Goal: Task Accomplishment & Management: Manage account settings

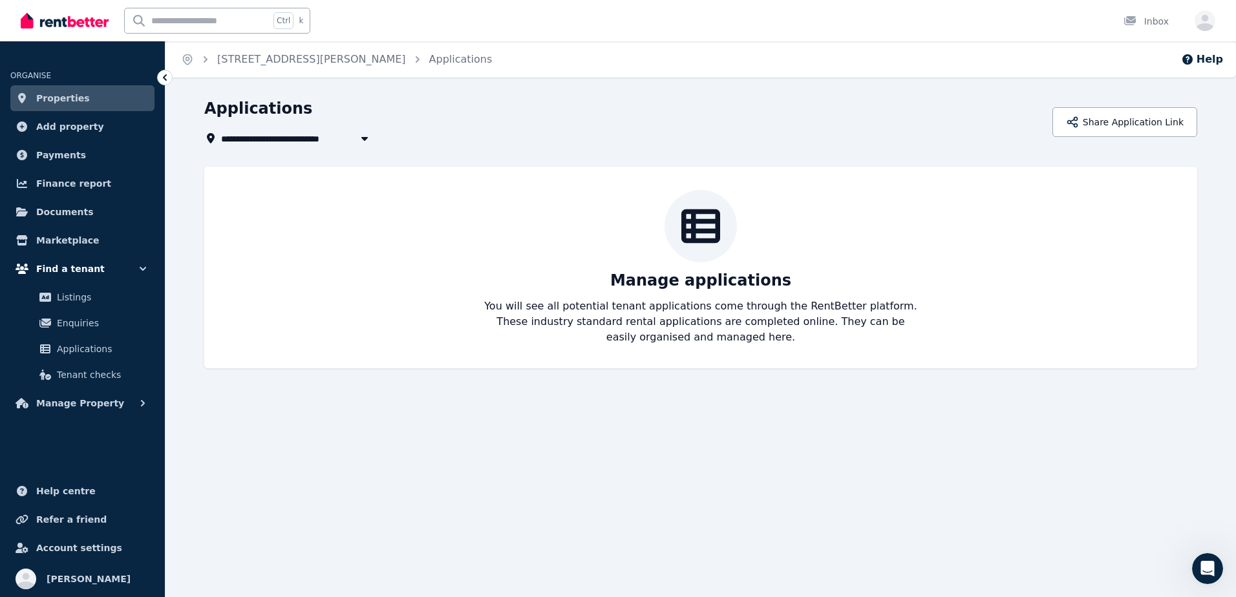
click at [81, 272] on span "Find a tenant" at bounding box center [70, 269] width 69 height 16
click at [74, 96] on span "Properties" at bounding box center [63, 99] width 54 height 16
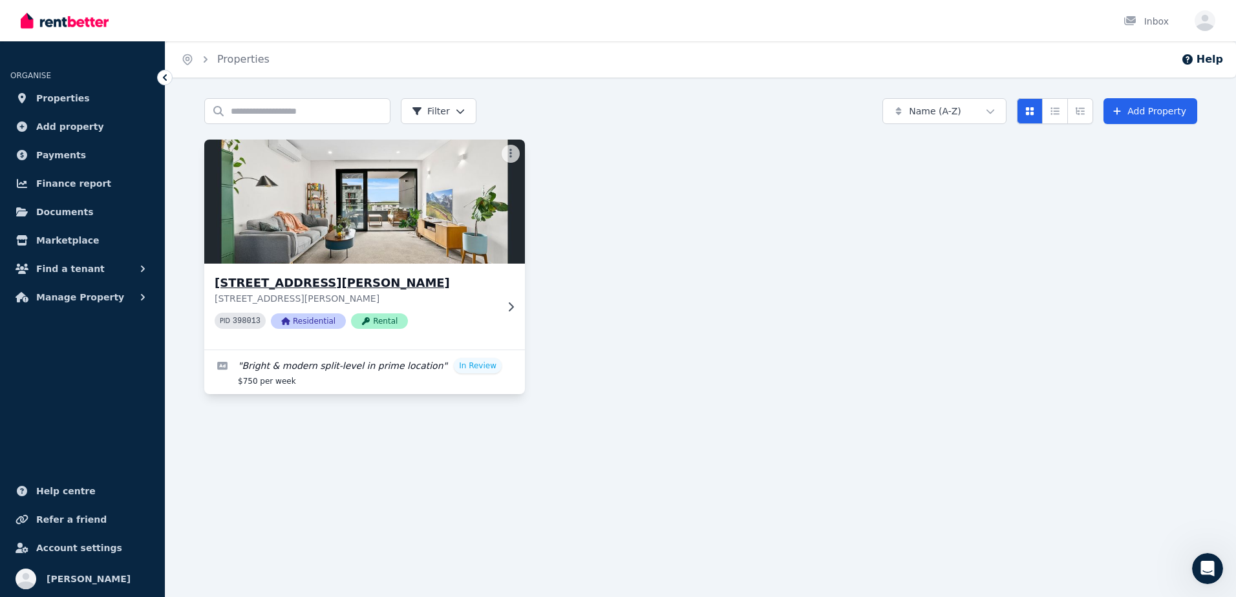
click at [465, 292] on h3 "[STREET_ADDRESS][PERSON_NAME]" at bounding box center [356, 283] width 282 height 18
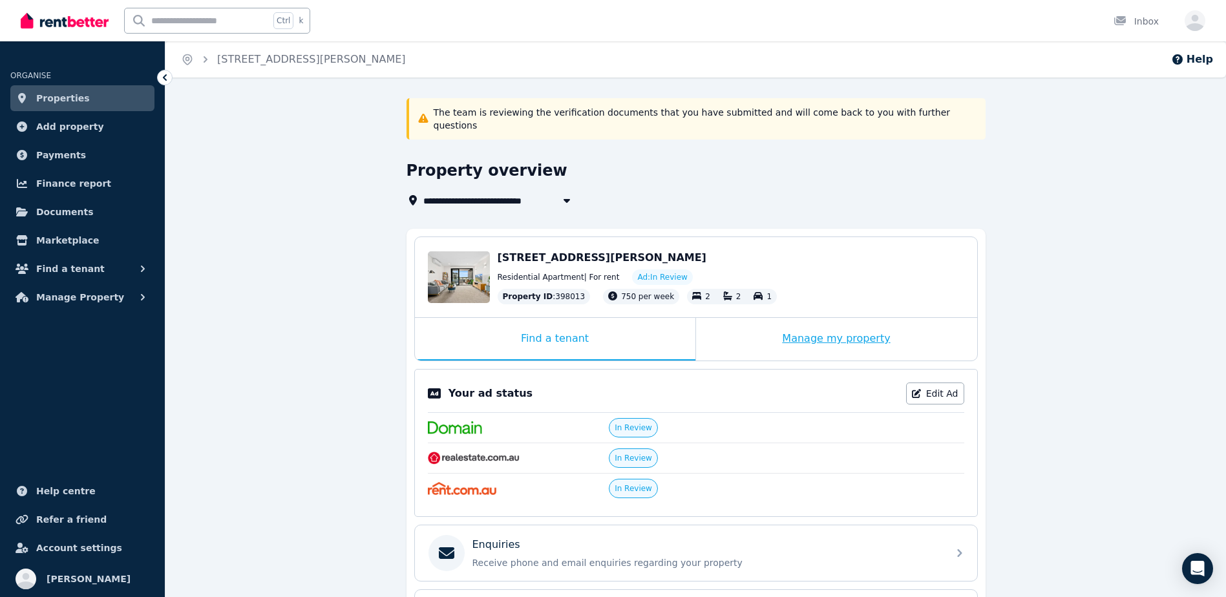
click at [801, 327] on div "Manage my property" at bounding box center [836, 339] width 281 height 43
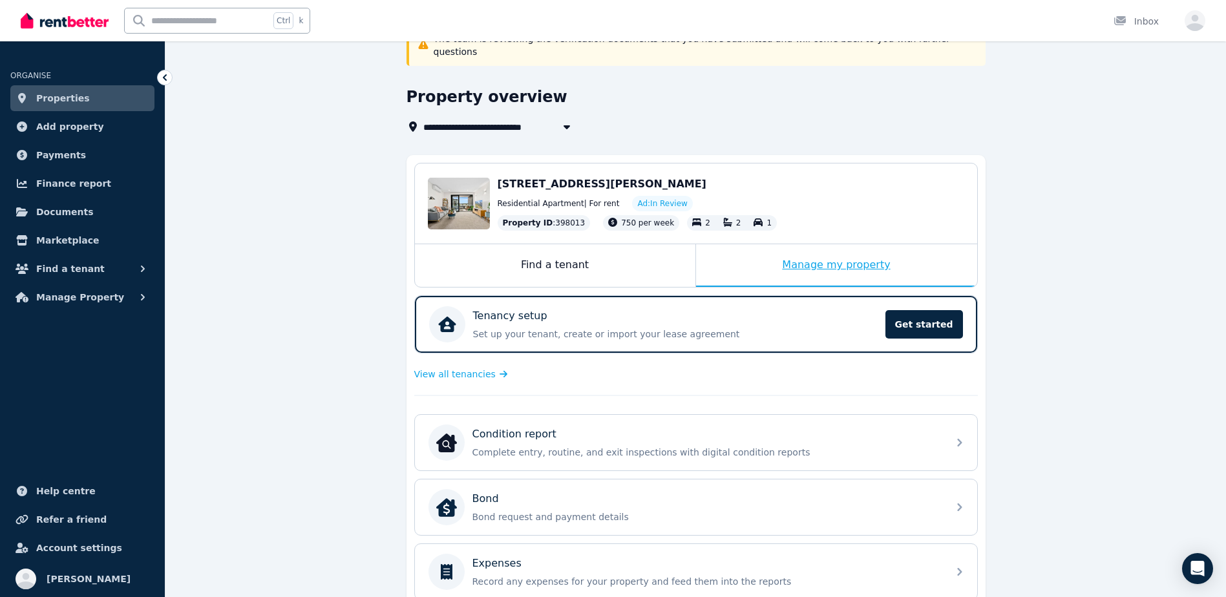
scroll to position [194, 0]
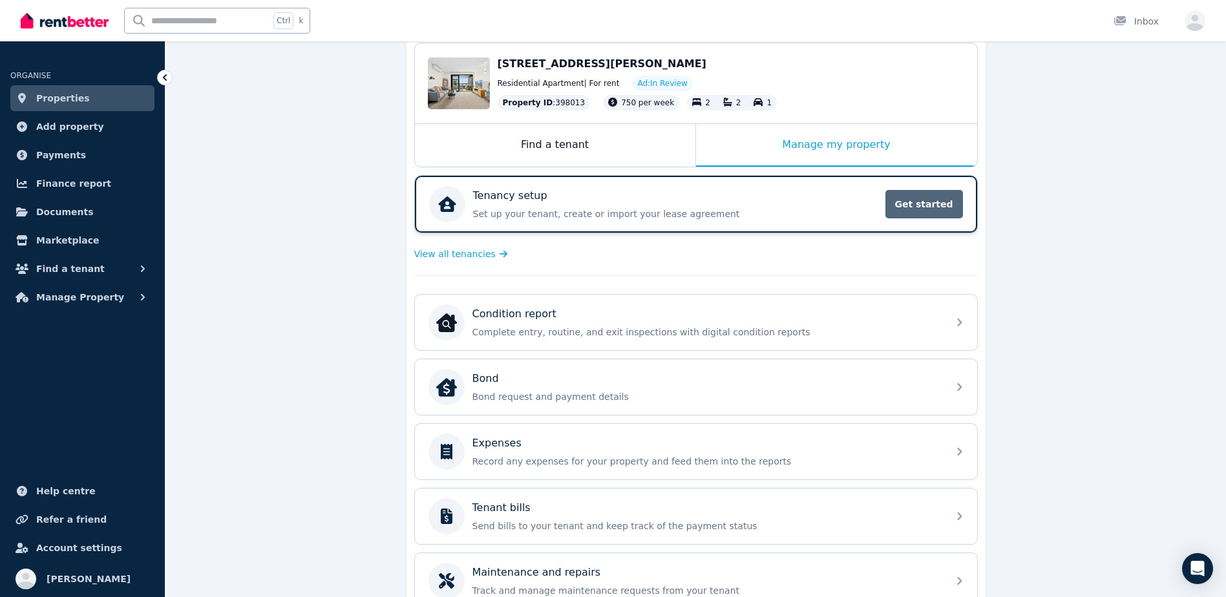
click at [928, 190] on span "Get started" at bounding box center [925, 204] width 78 height 28
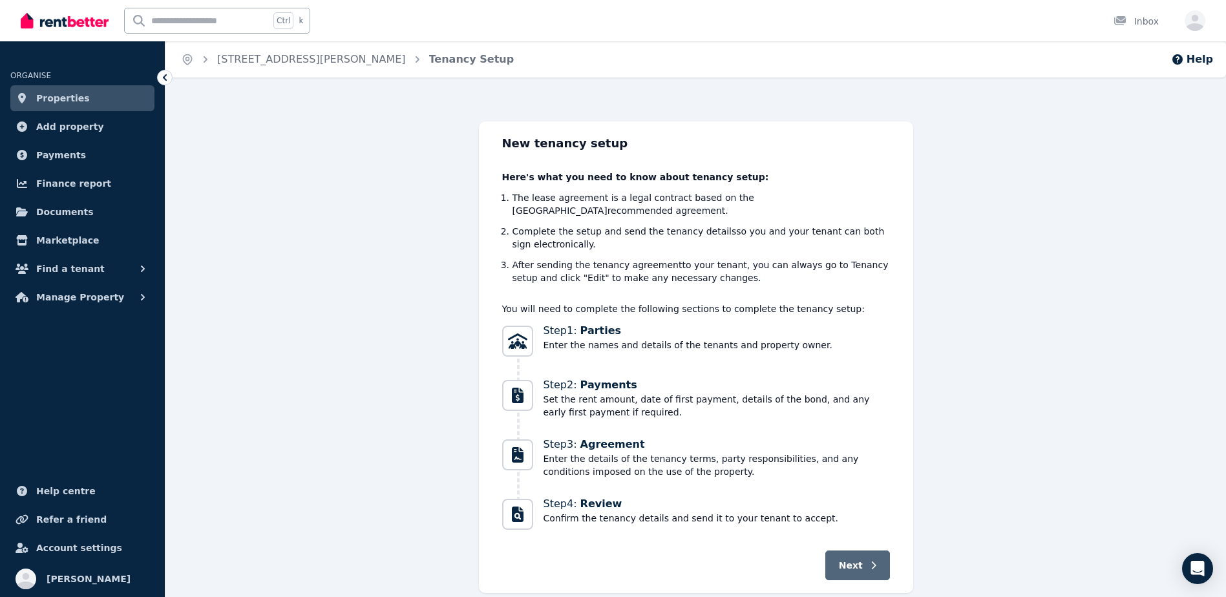
click at [855, 559] on span "Next" at bounding box center [851, 565] width 24 height 13
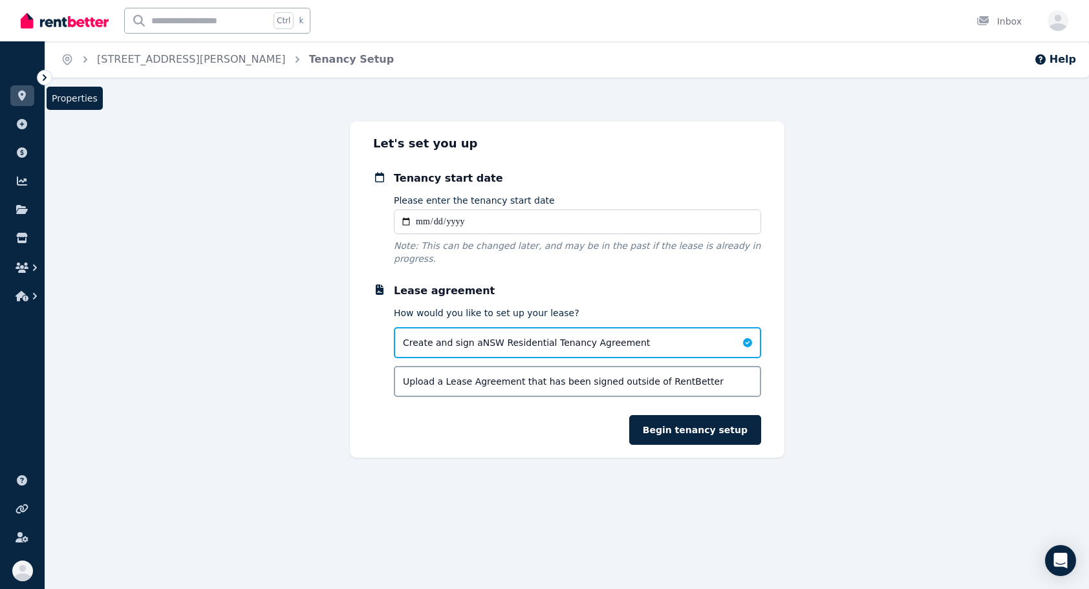
click at [15, 95] on link at bounding box center [22, 95] width 24 height 21
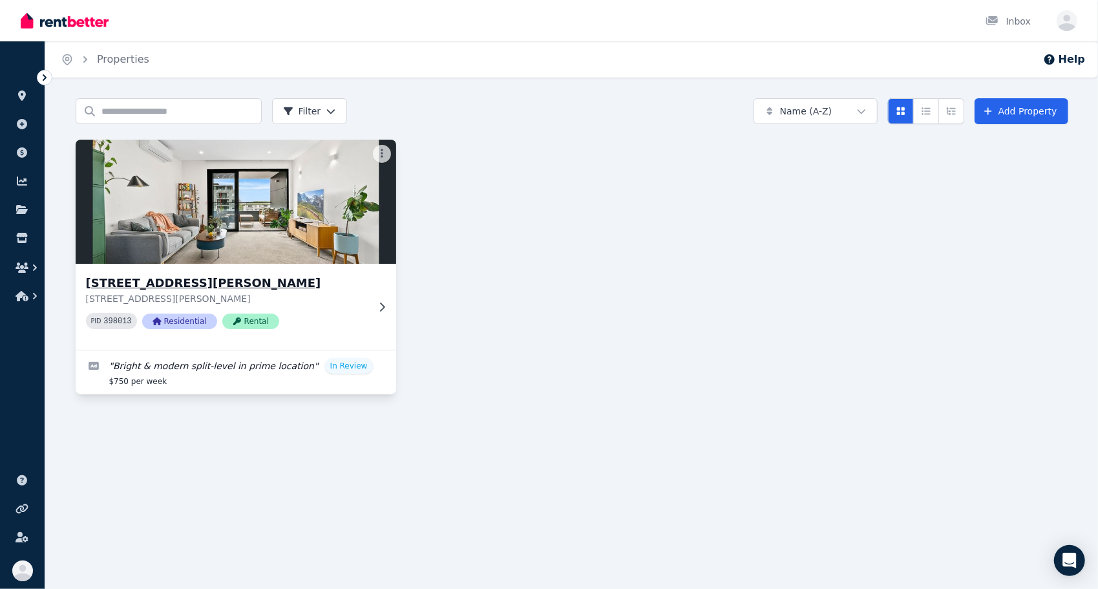
click at [367, 314] on div "418/83 Campbell St, Wollongong 418/83 Campbell St, Wollongong NSW 2500 PID 3980…" at bounding box center [236, 307] width 321 height 86
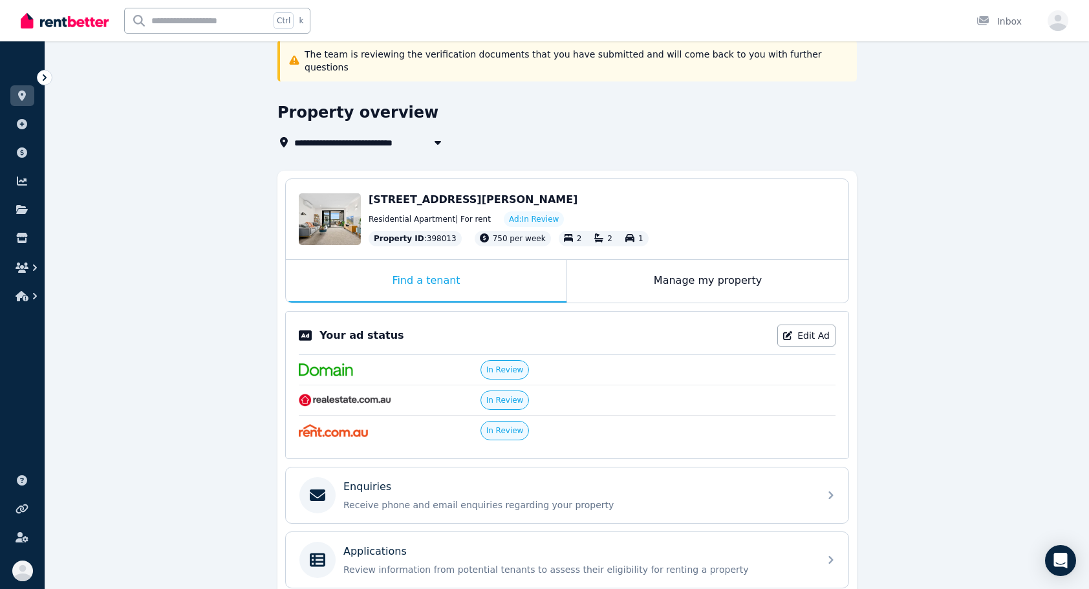
scroll to position [58, 0]
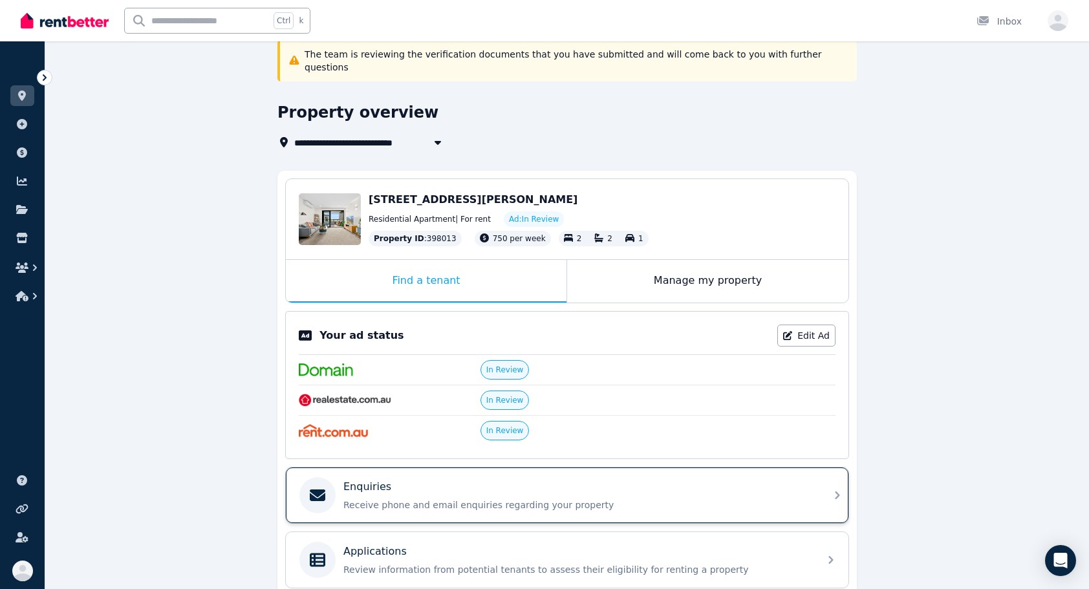
click at [556, 498] on p "Receive phone and email enquiries regarding your property" at bounding box center [577, 504] width 468 height 13
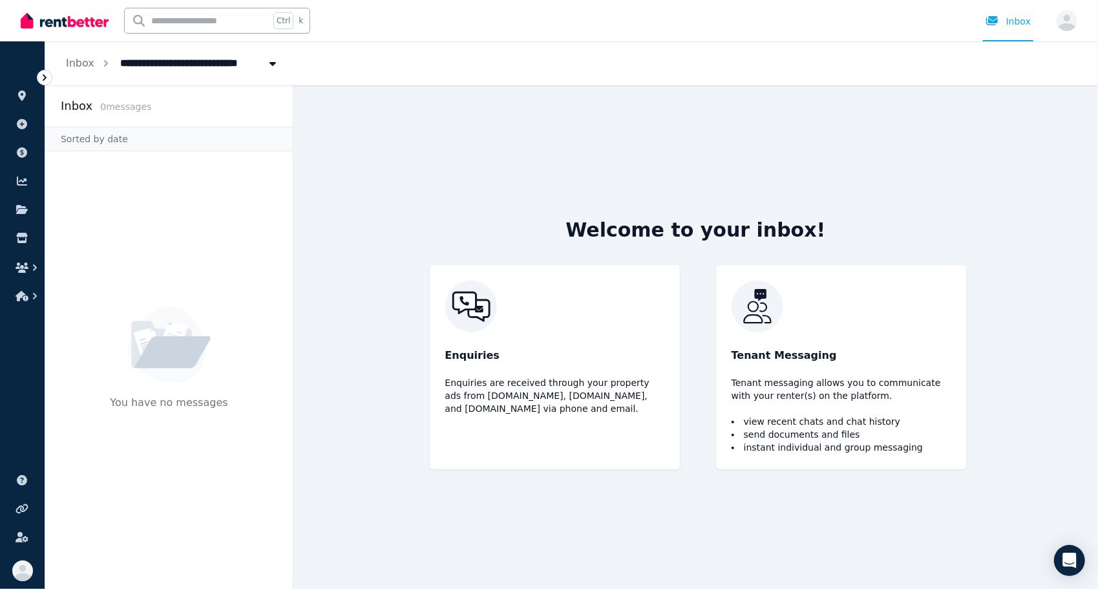
click at [40, 78] on icon at bounding box center [44, 77] width 13 height 13
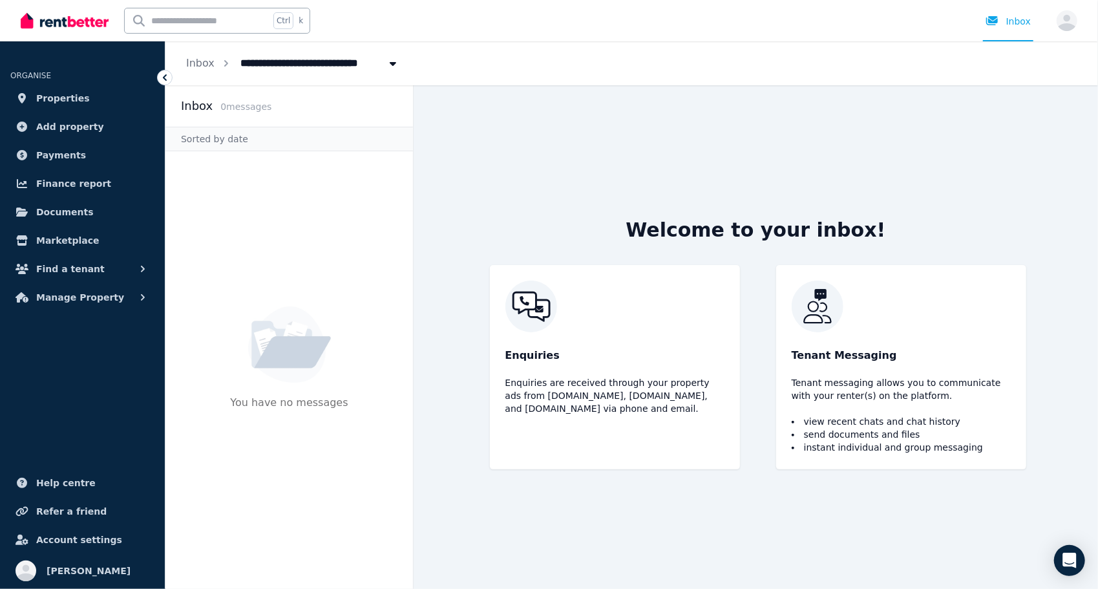
click at [165, 78] on icon at bounding box center [164, 77] width 13 height 13
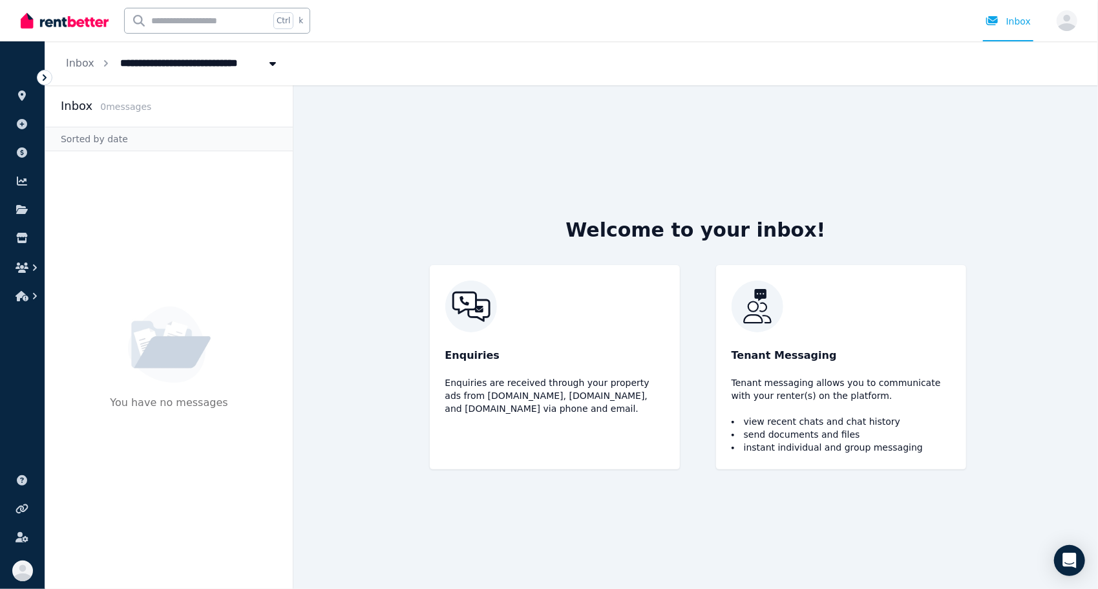
click at [45, 76] on icon at bounding box center [45, 77] width 4 height 6
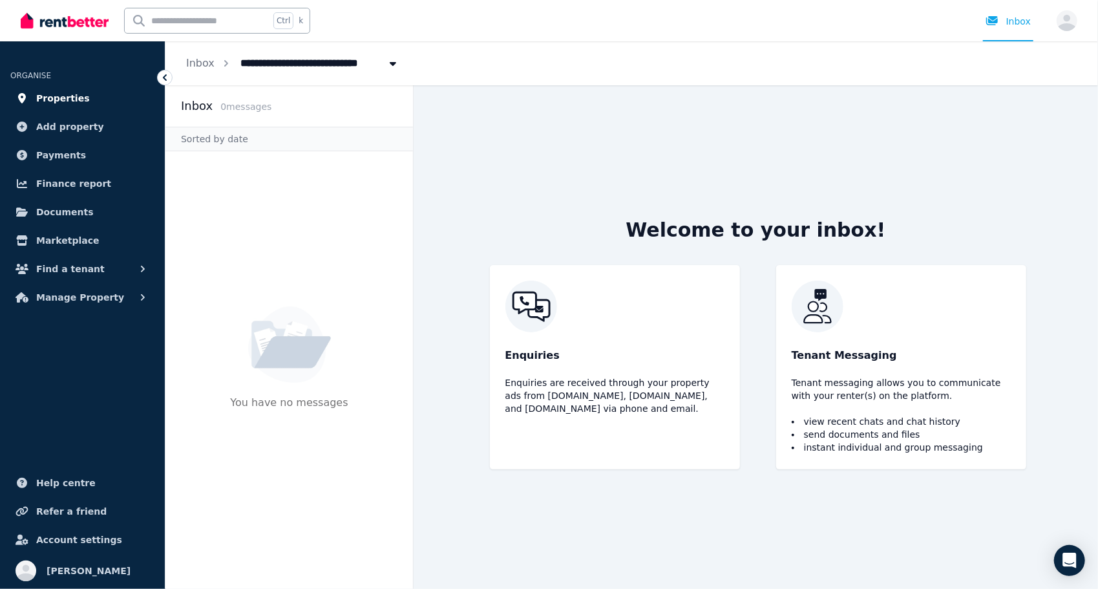
click at [47, 85] on link "Properties" at bounding box center [82, 98] width 144 height 26
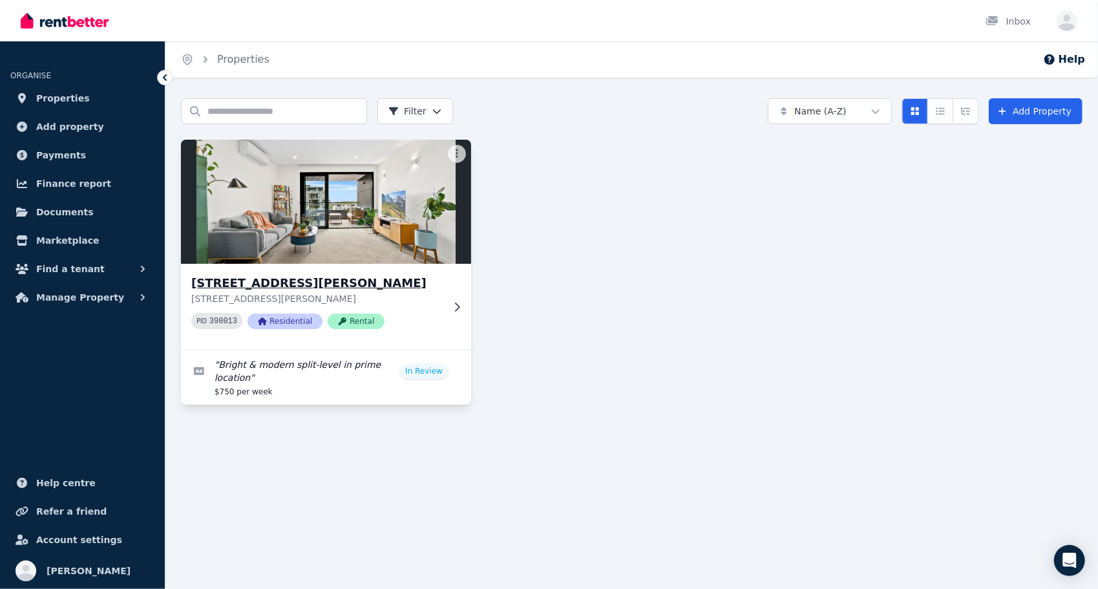
click at [463, 310] on div "418/83 Campbell St, Wollongong 418/83 Campbell St, Wollongong NSW 2500 PID 3980…" at bounding box center [326, 307] width 290 height 86
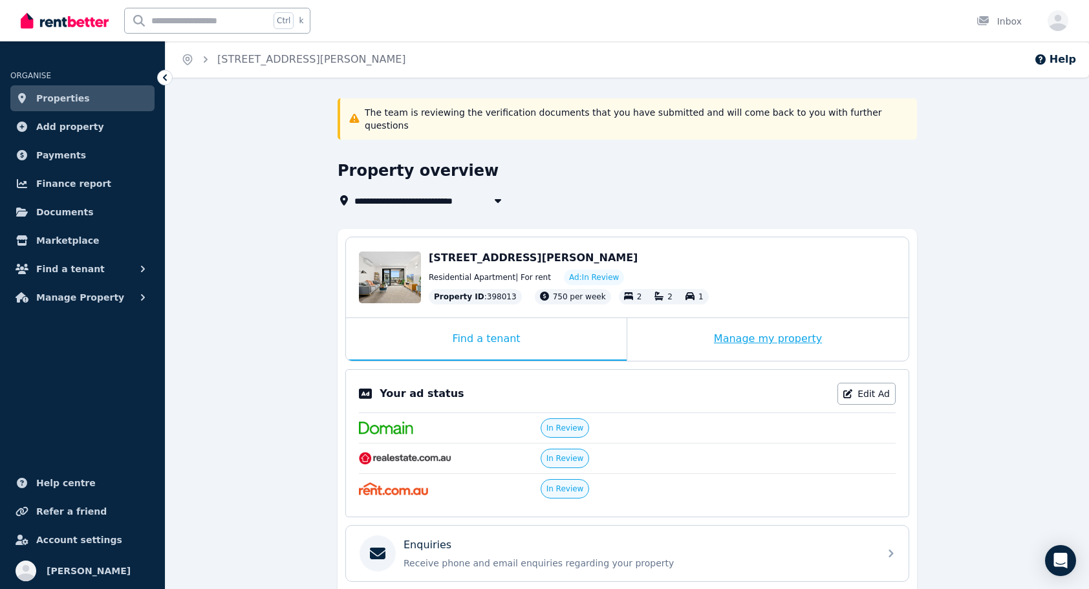
click at [781, 322] on div "Manage my property" at bounding box center [767, 339] width 281 height 43
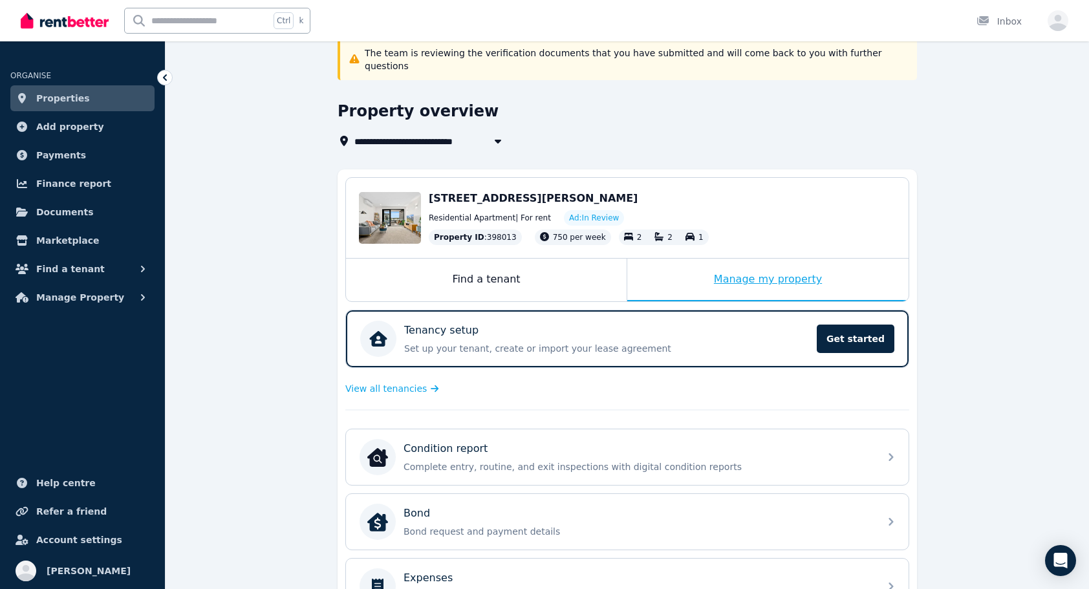
scroll to position [106, 0]
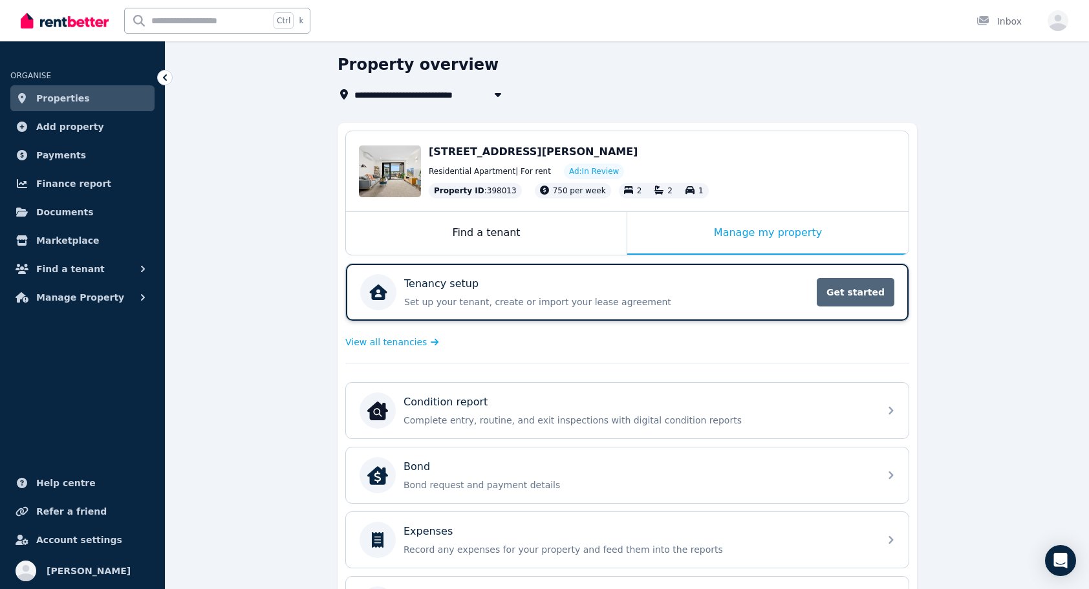
click at [868, 290] on span "Get started" at bounding box center [856, 292] width 78 height 28
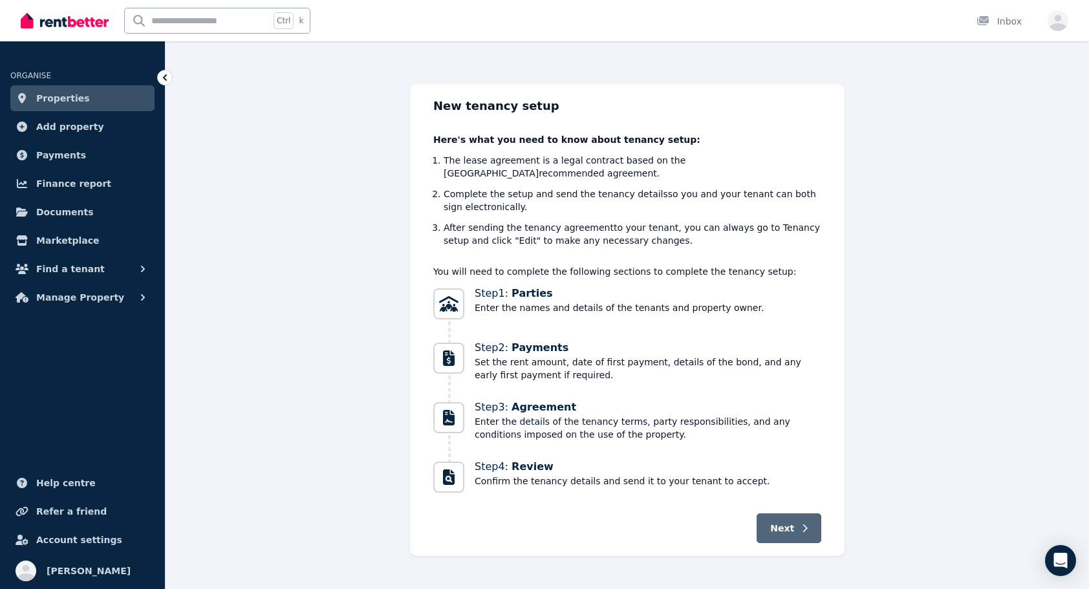
click at [798, 525] on button "Next" at bounding box center [788, 528] width 65 height 30
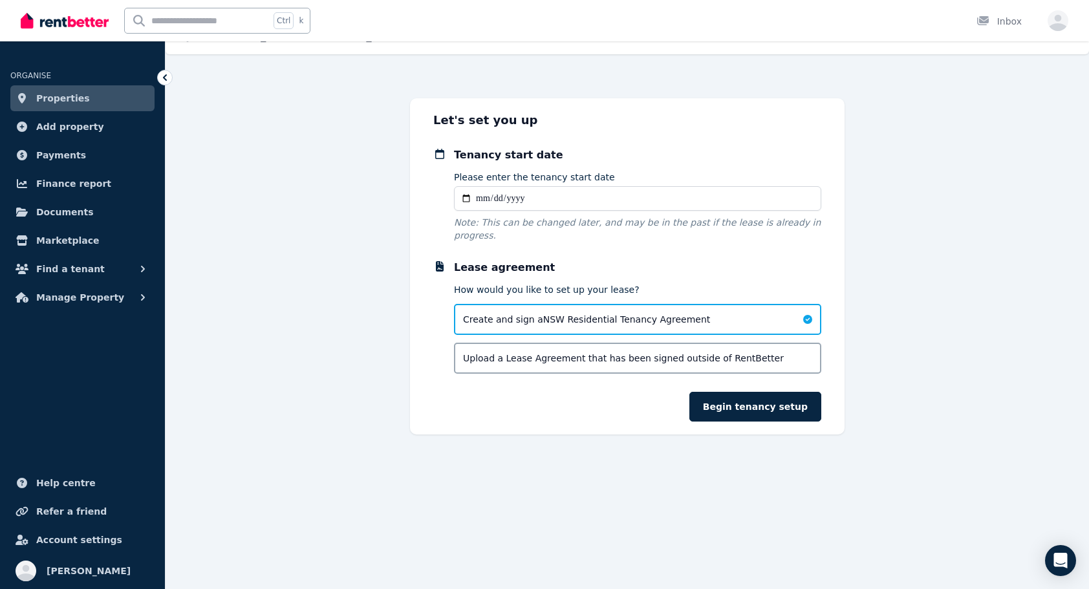
click at [681, 201] on input "Please enter the tenancy start date" at bounding box center [637, 198] width 367 height 25
type input "**********"
click at [793, 396] on button "Begin tenancy setup" at bounding box center [755, 407] width 132 height 30
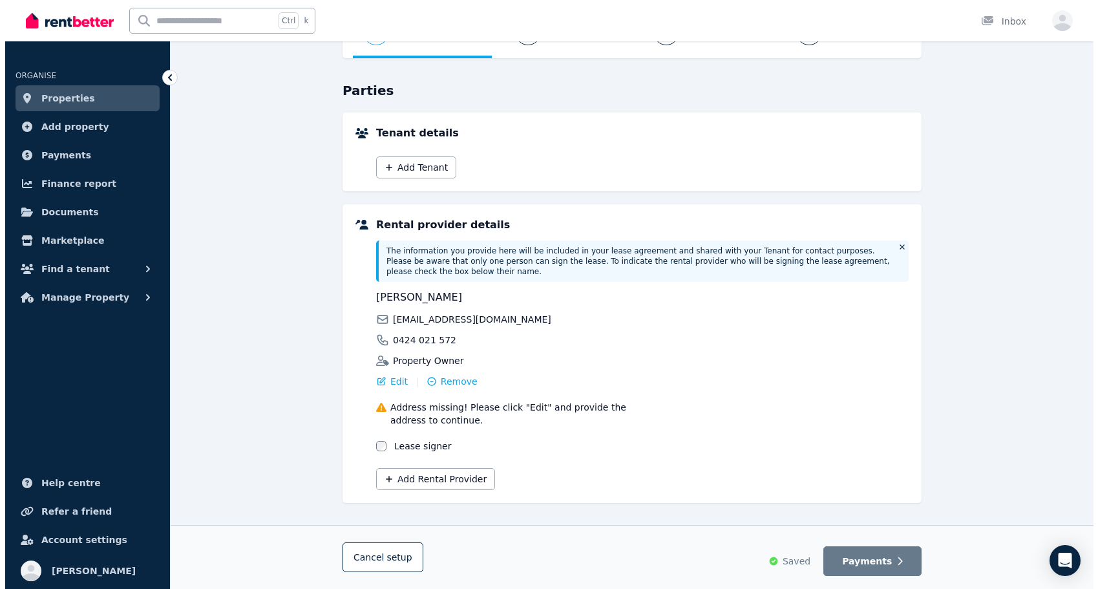
scroll to position [94, 0]
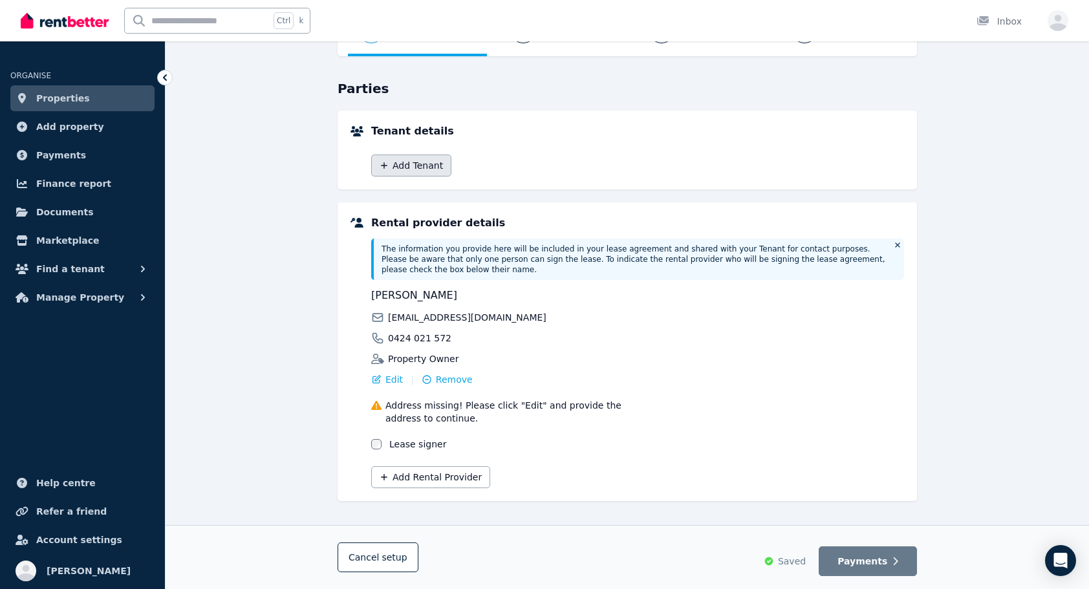
click at [422, 166] on button "Add Tenant" at bounding box center [411, 166] width 80 height 22
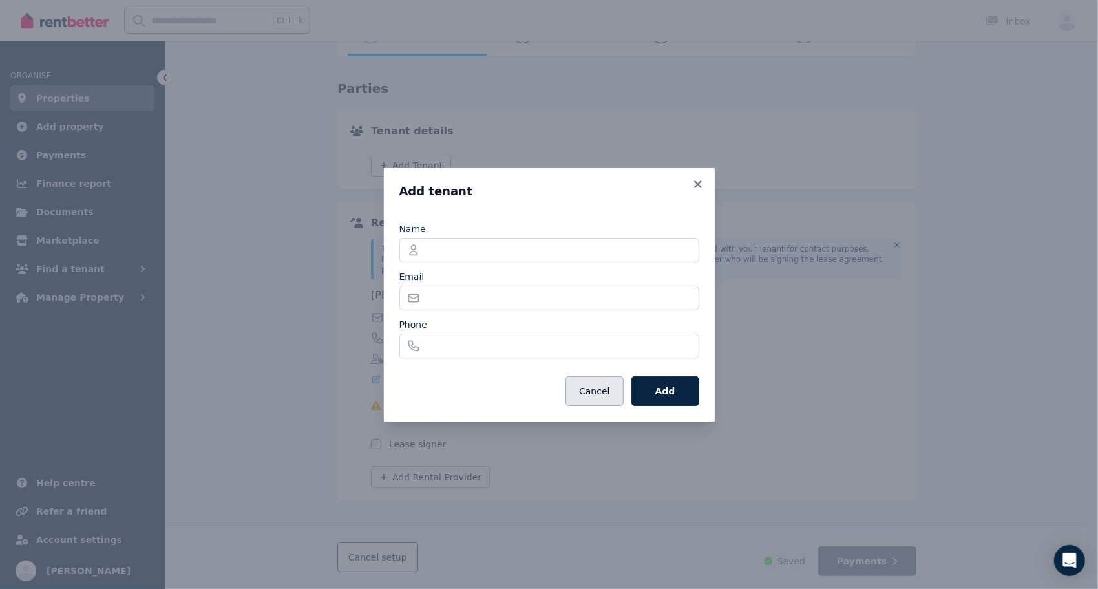
click at [581, 389] on button "Cancel" at bounding box center [595, 391] width 58 height 30
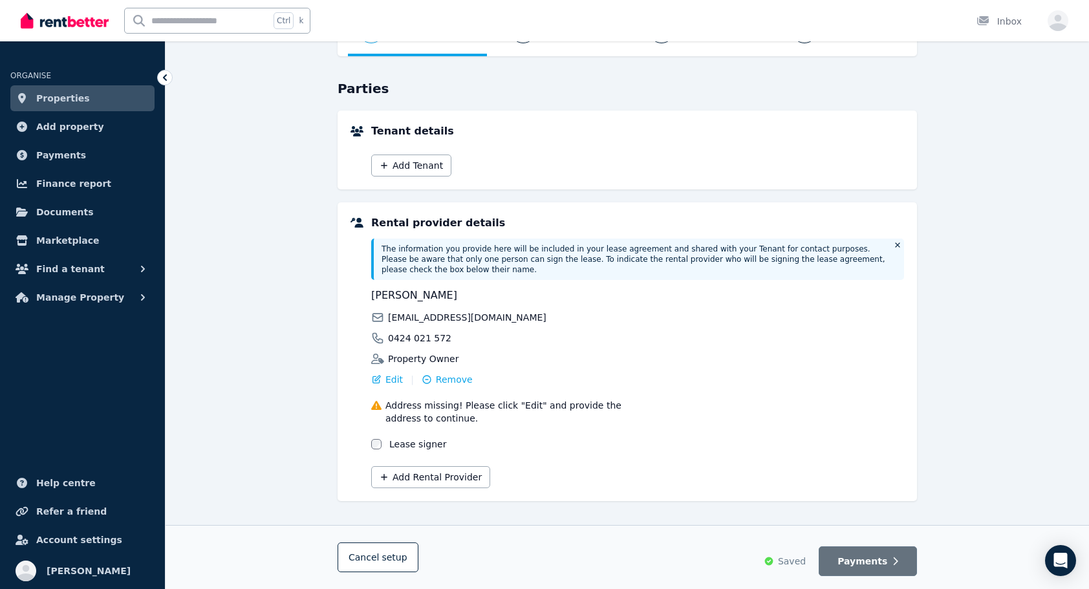
click at [895, 561] on icon "button" at bounding box center [895, 561] width 6 height 9
click at [876, 569] on button "Payments" at bounding box center [867, 561] width 98 height 30
click at [396, 557] on span "setup" at bounding box center [393, 557] width 25 height 13
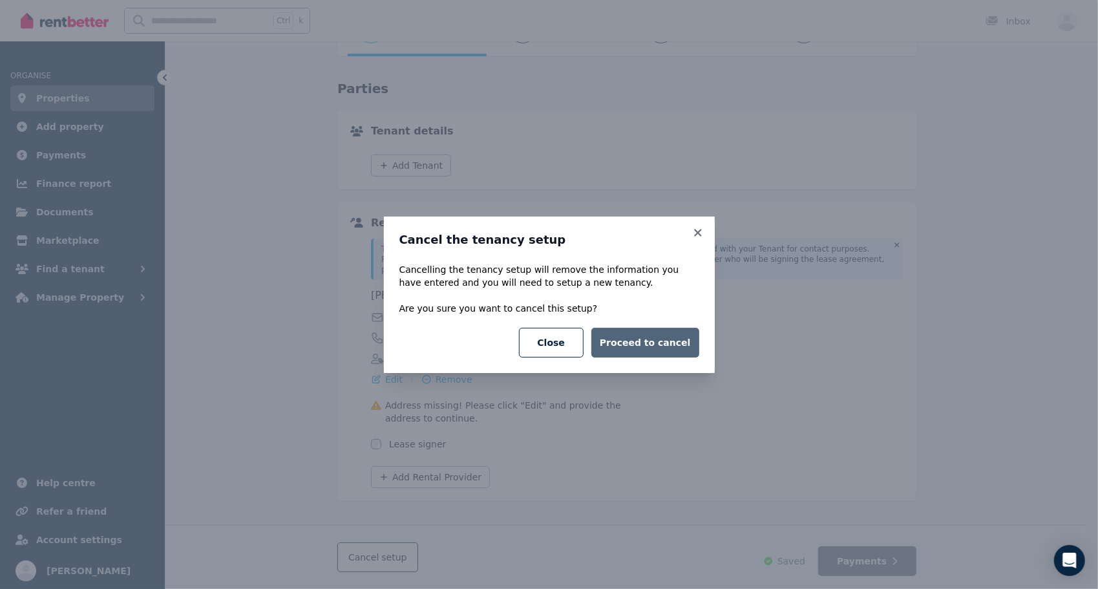
click at [659, 343] on button "Proceed to cancel" at bounding box center [645, 343] width 107 height 30
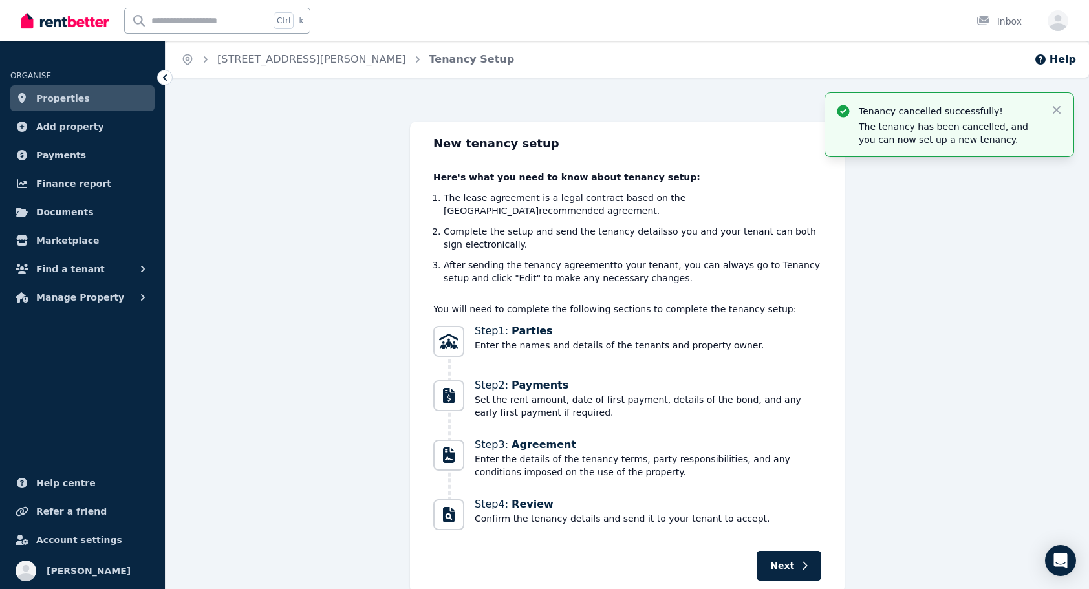
scroll to position [37, 0]
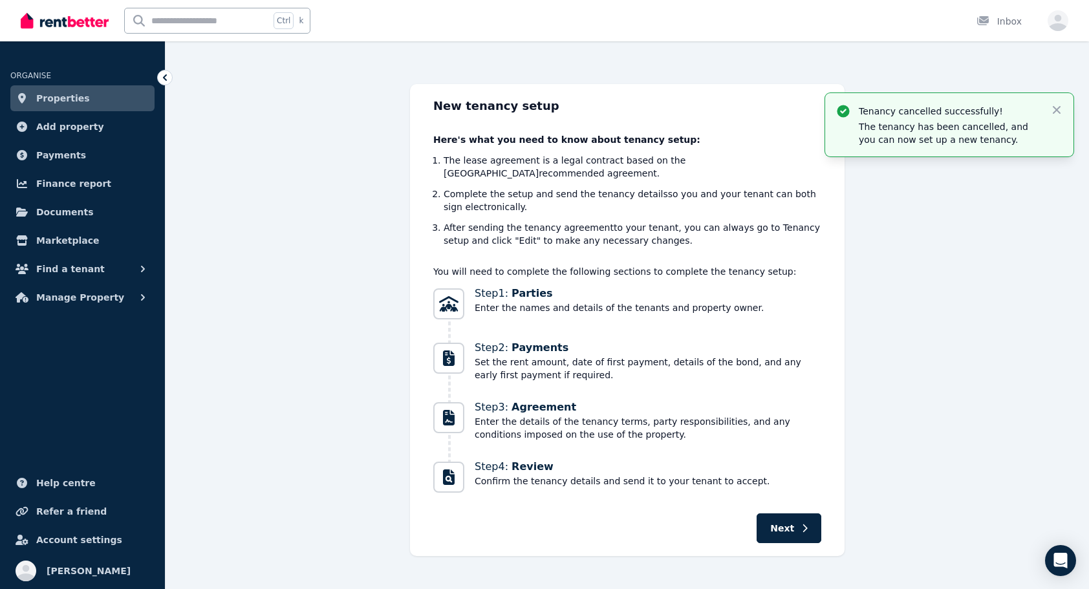
click at [138, 94] on link "Properties" at bounding box center [82, 98] width 144 height 26
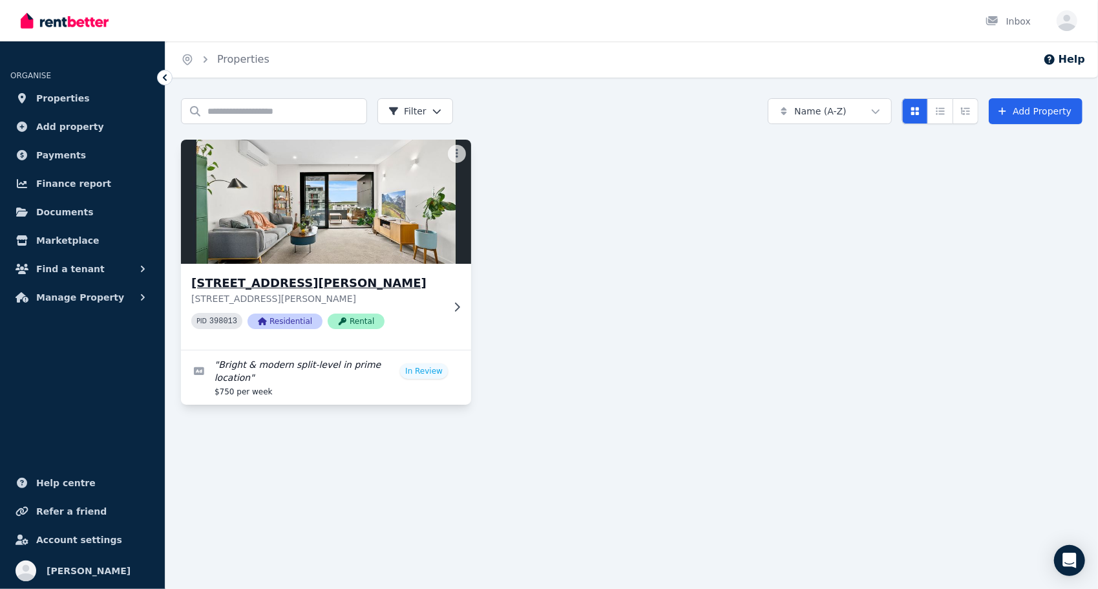
click at [456, 307] on icon at bounding box center [457, 306] width 5 height 9
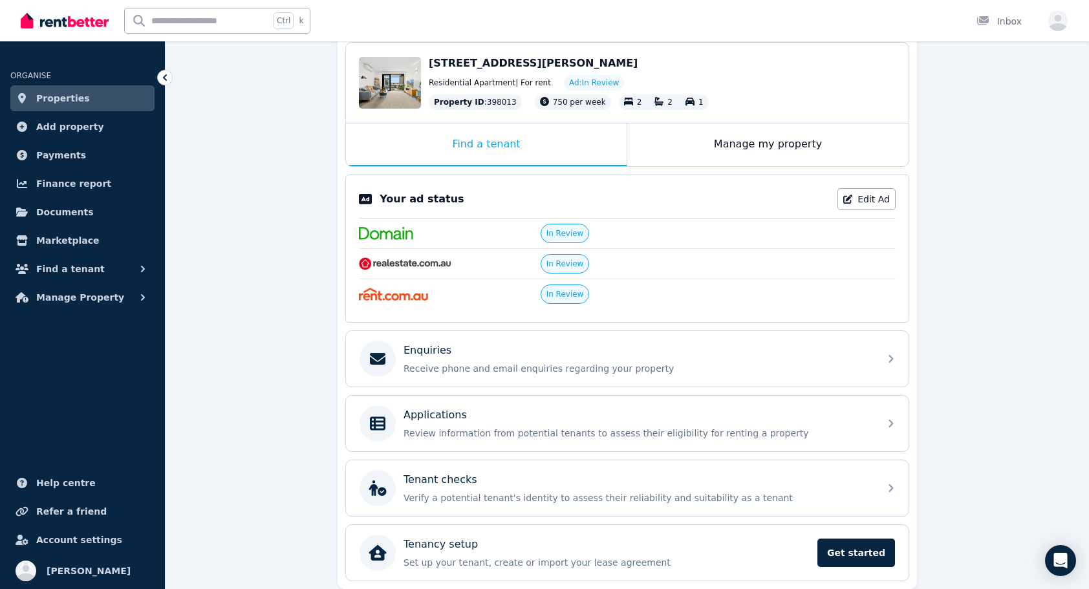
scroll to position [224, 0]
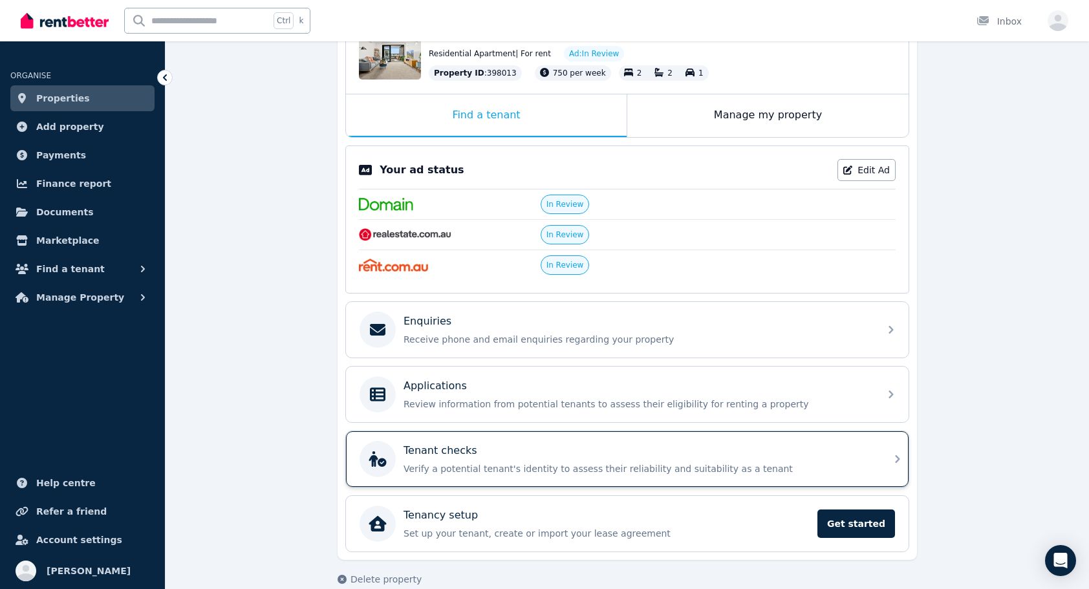
click at [842, 462] on p "Verify a potential tenant's identity to assess their reliability and suitabilit…" at bounding box center [637, 468] width 468 height 13
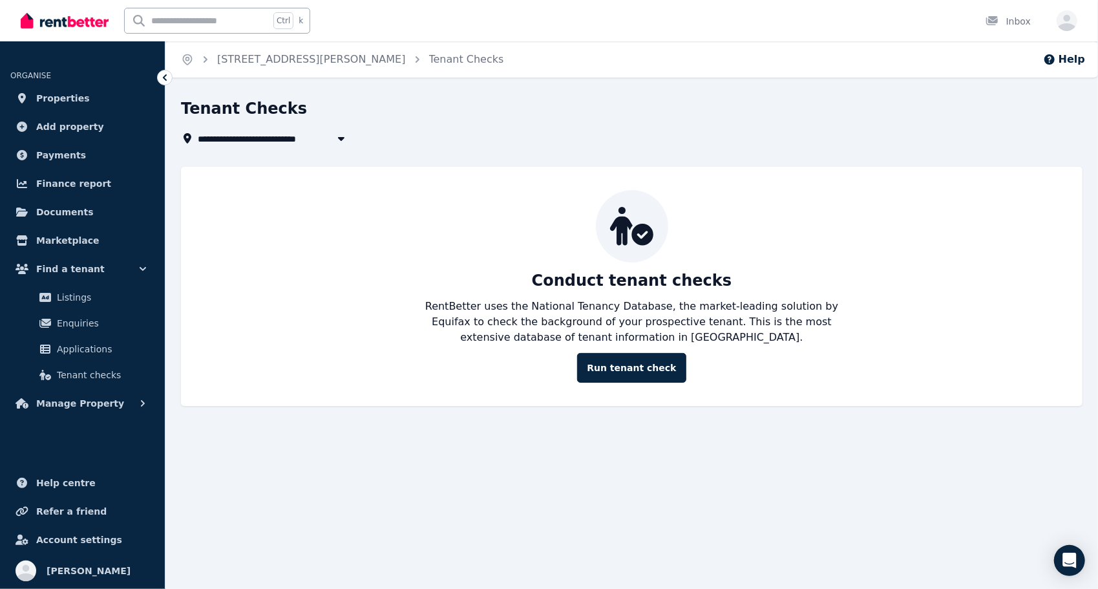
click at [165, 81] on icon at bounding box center [164, 77] width 13 height 13
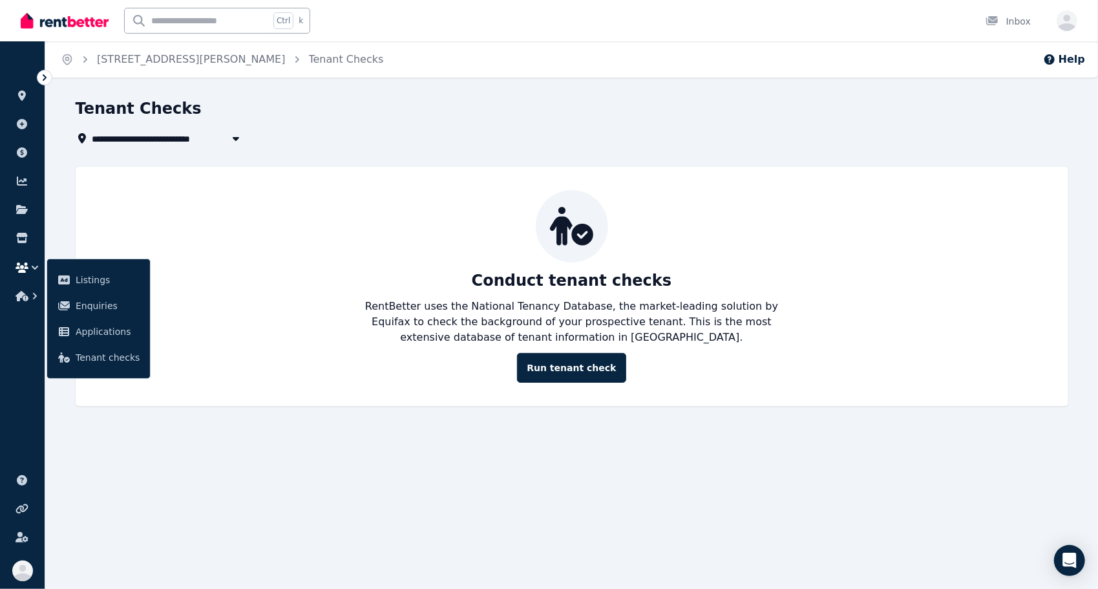
click at [45, 78] on icon at bounding box center [44, 77] width 13 height 13
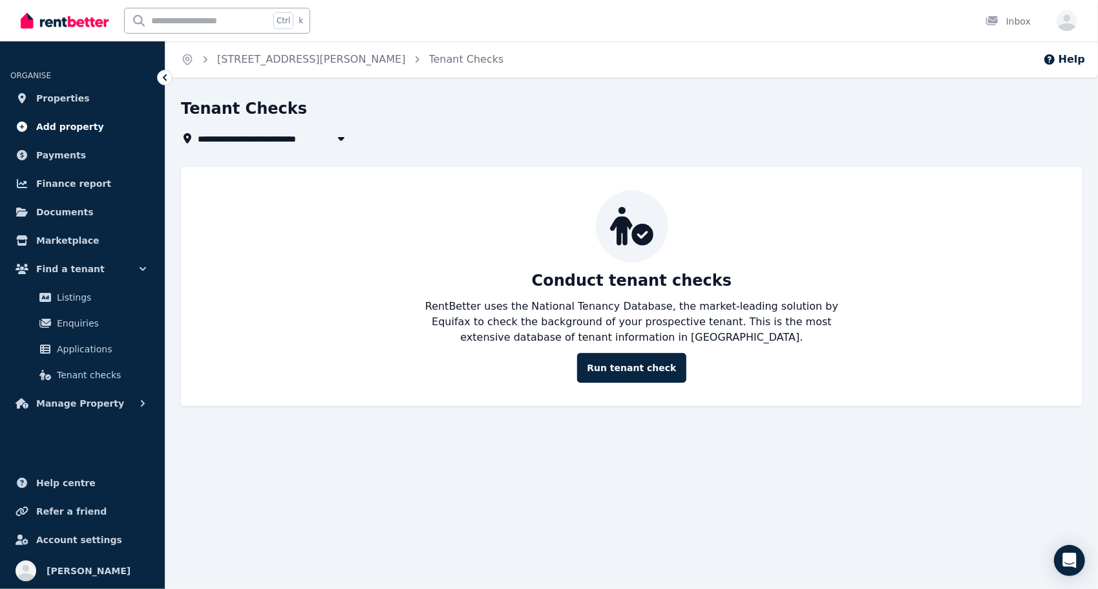
click at [120, 114] on link "Add property" at bounding box center [82, 127] width 144 height 26
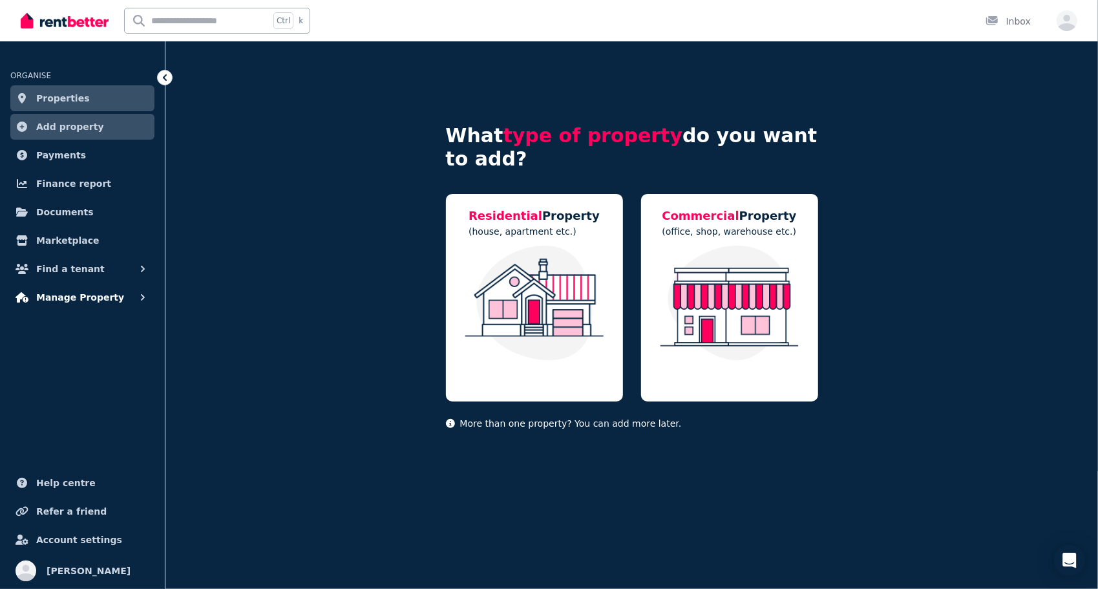
click at [134, 299] on button "Manage Property" at bounding box center [82, 297] width 144 height 26
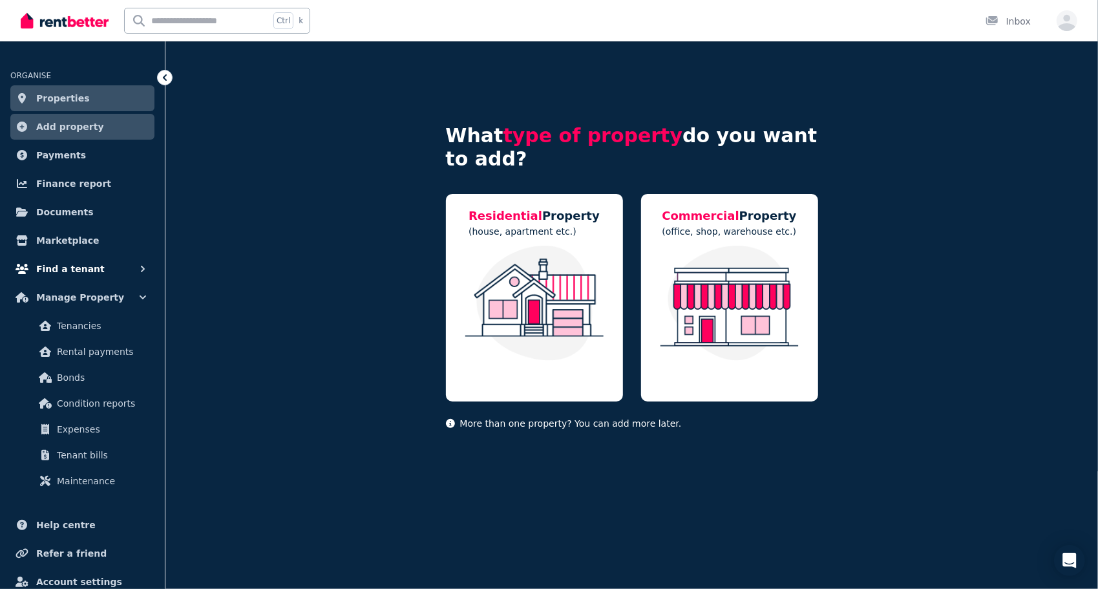
click at [126, 278] on button "Find a tenant" at bounding box center [82, 269] width 144 height 26
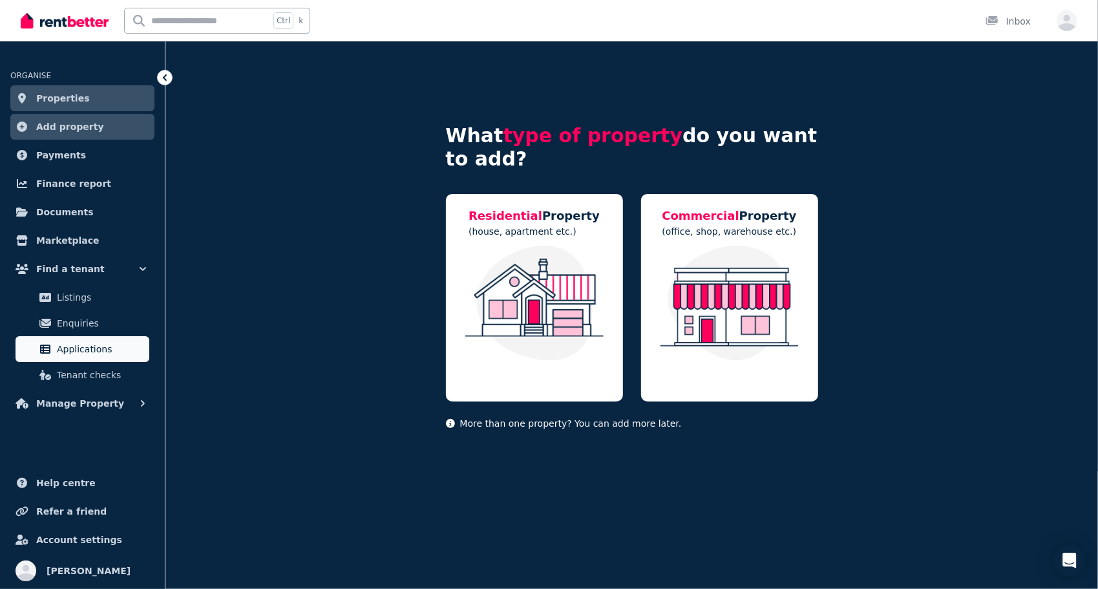
click at [112, 348] on span "Applications" at bounding box center [100, 349] width 87 height 16
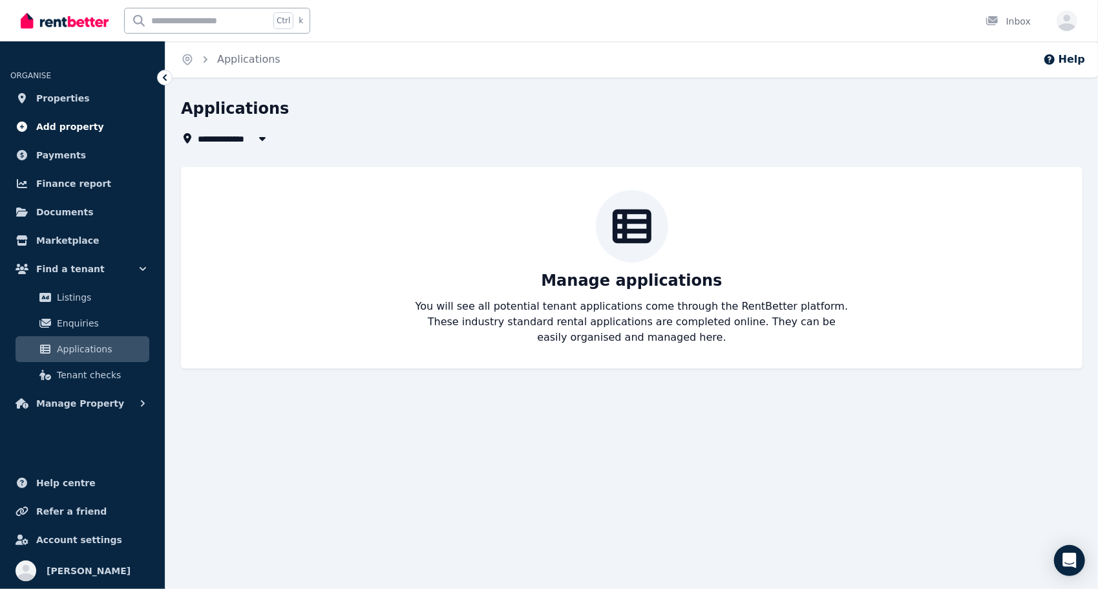
click at [99, 116] on link "Add property" at bounding box center [82, 127] width 144 height 26
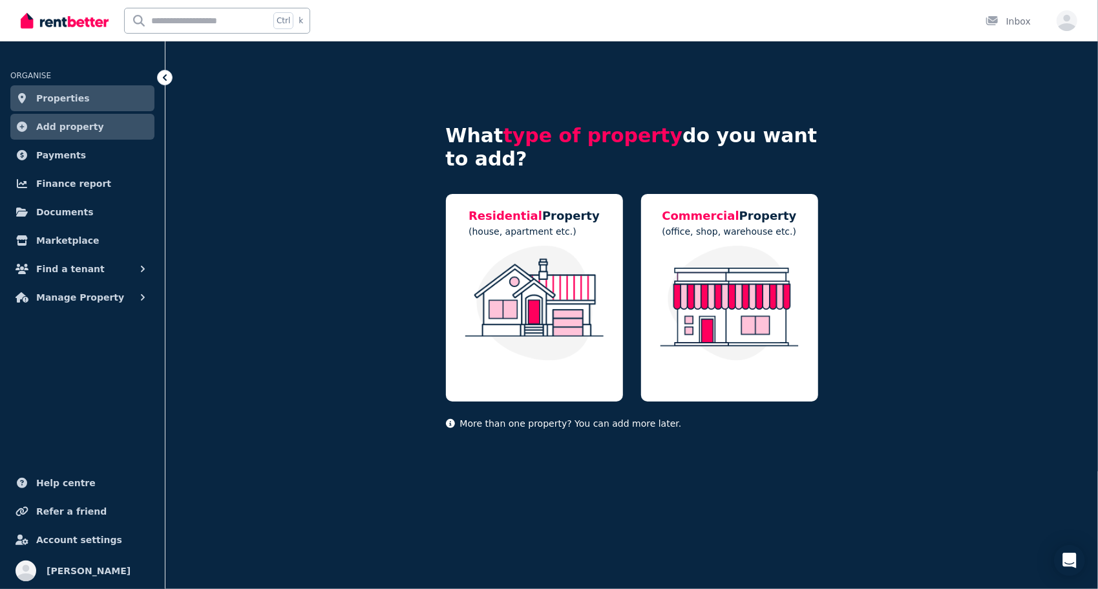
click at [103, 102] on link "Properties" at bounding box center [82, 98] width 144 height 26
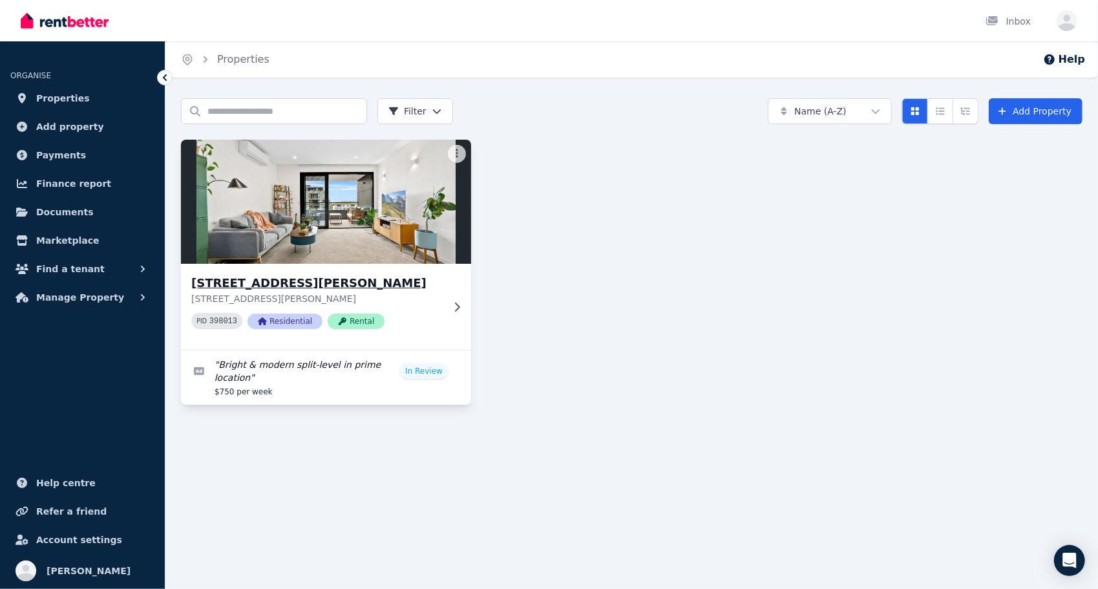
click at [432, 259] on img at bounding box center [326, 201] width 305 height 131
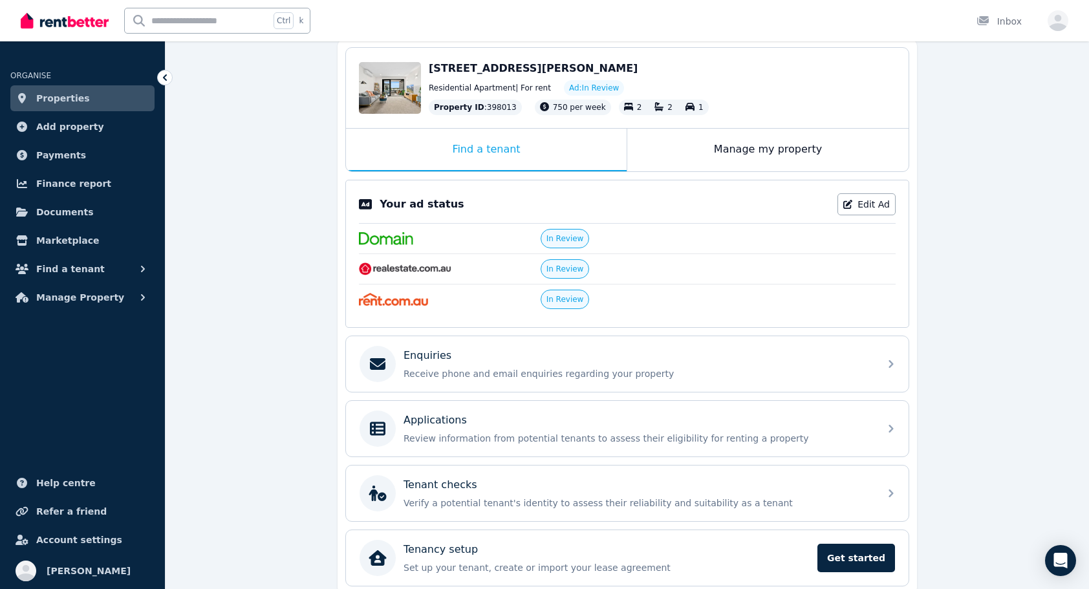
scroll to position [174, 0]
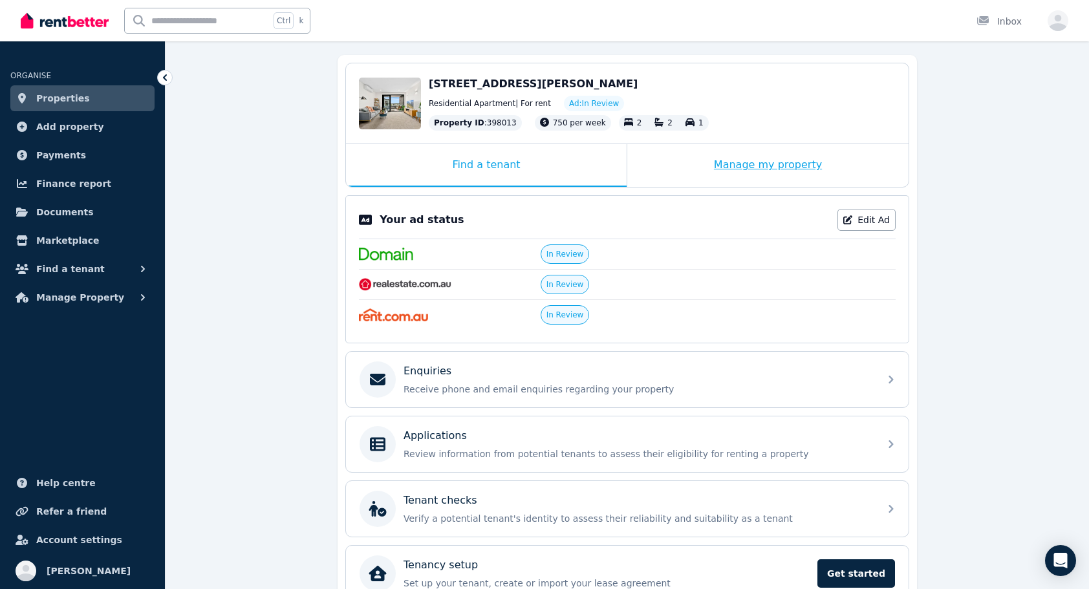
click at [800, 167] on div "Manage my property" at bounding box center [767, 165] width 281 height 43
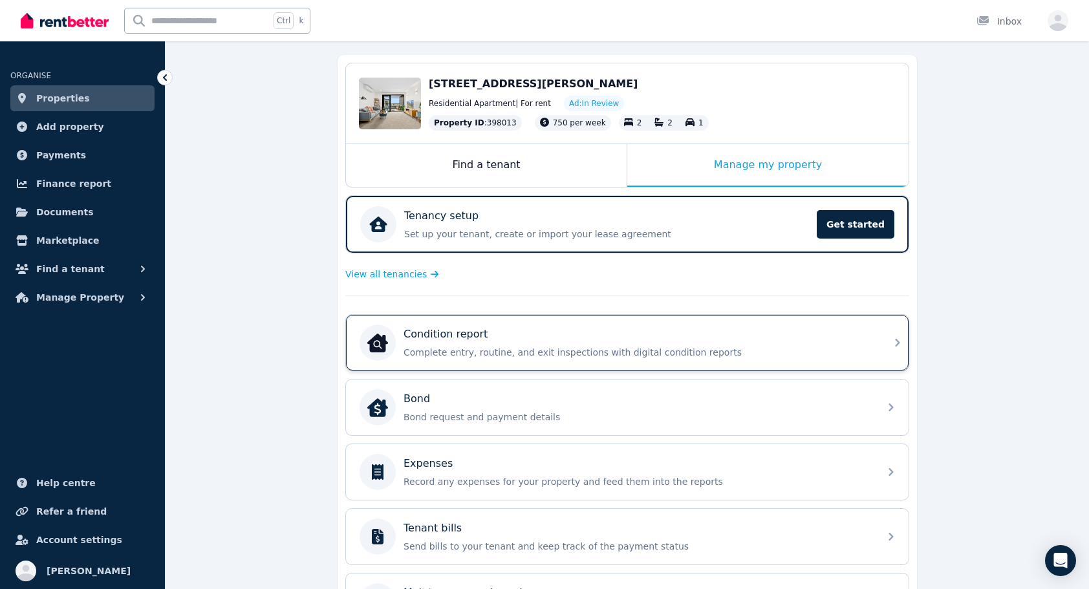
click at [897, 317] on div "Condition report Complete entry, routine, and exit inspections with digital con…" at bounding box center [627, 343] width 562 height 56
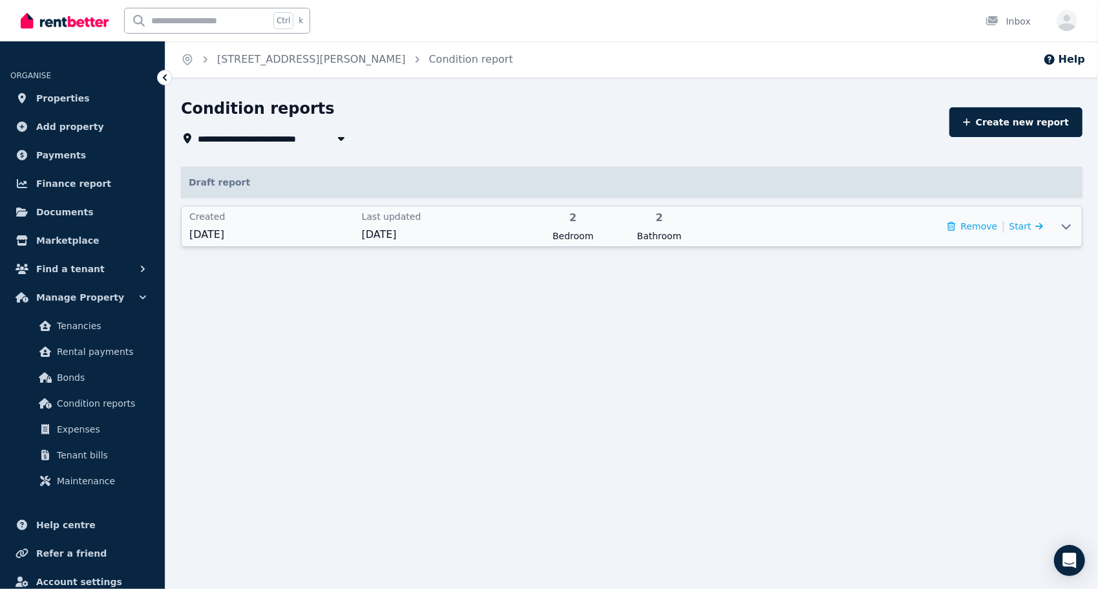
click at [1066, 234] on div at bounding box center [1066, 226] width 31 height 40
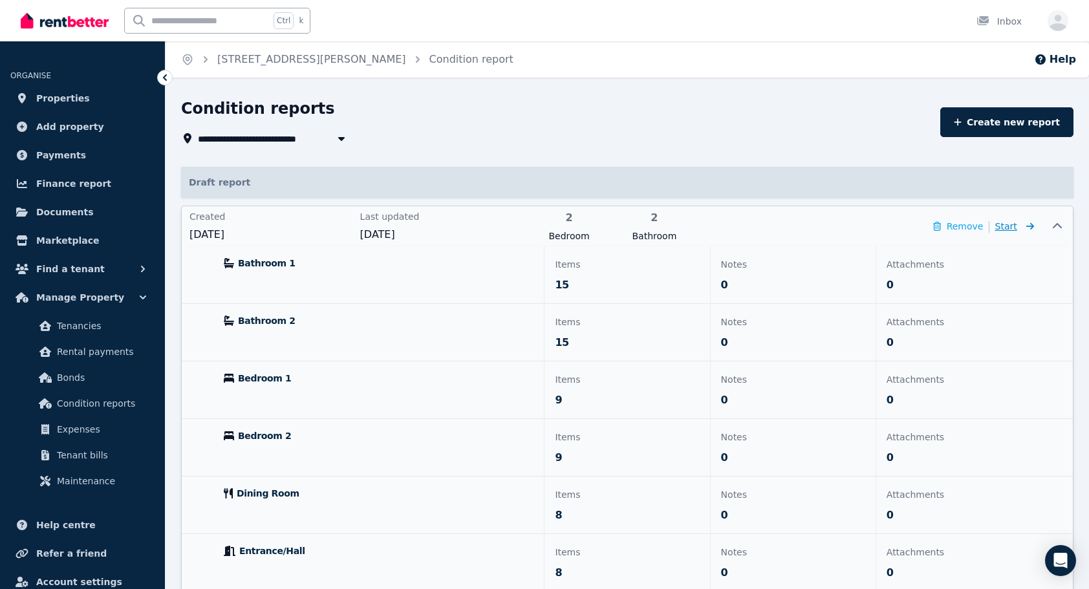
click at [1033, 226] on icon at bounding box center [1027, 226] width 13 height 9
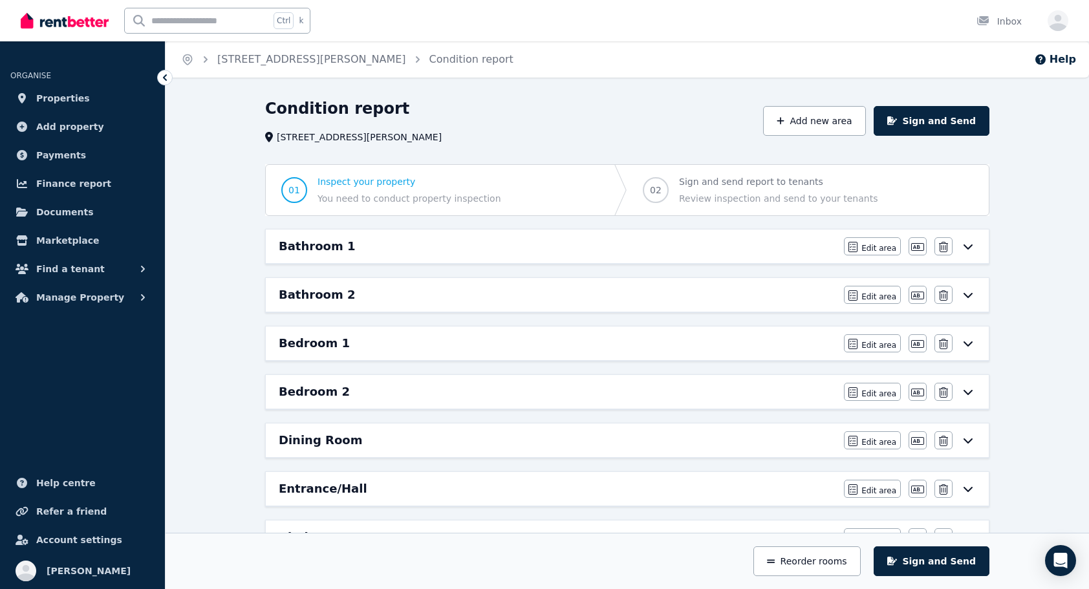
click at [772, 251] on div "Bathroom 1" at bounding box center [557, 246] width 557 height 18
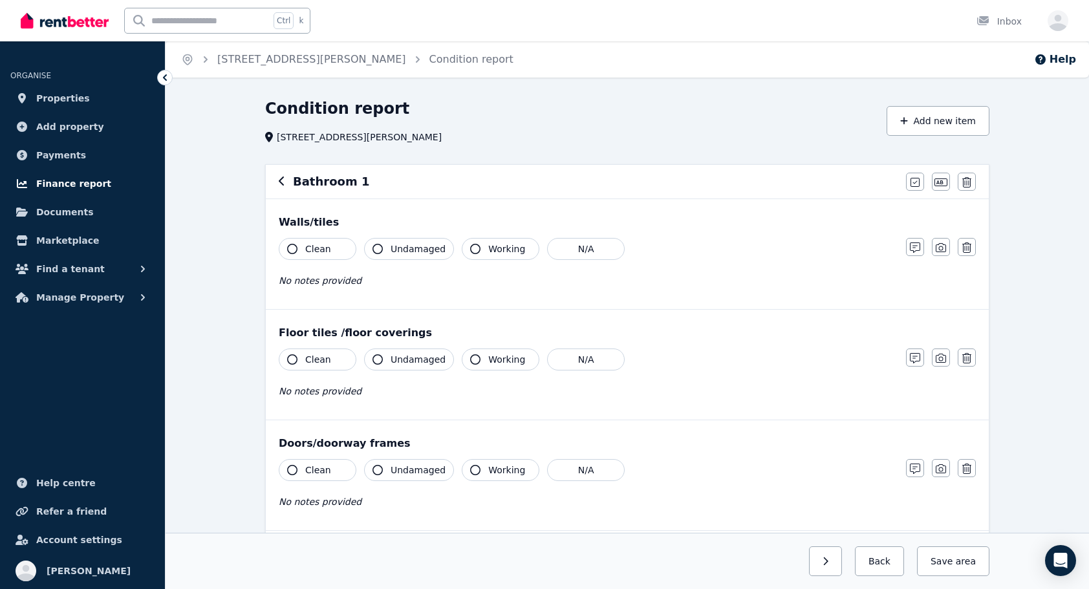
click at [109, 172] on link "Finance report" at bounding box center [82, 184] width 144 height 26
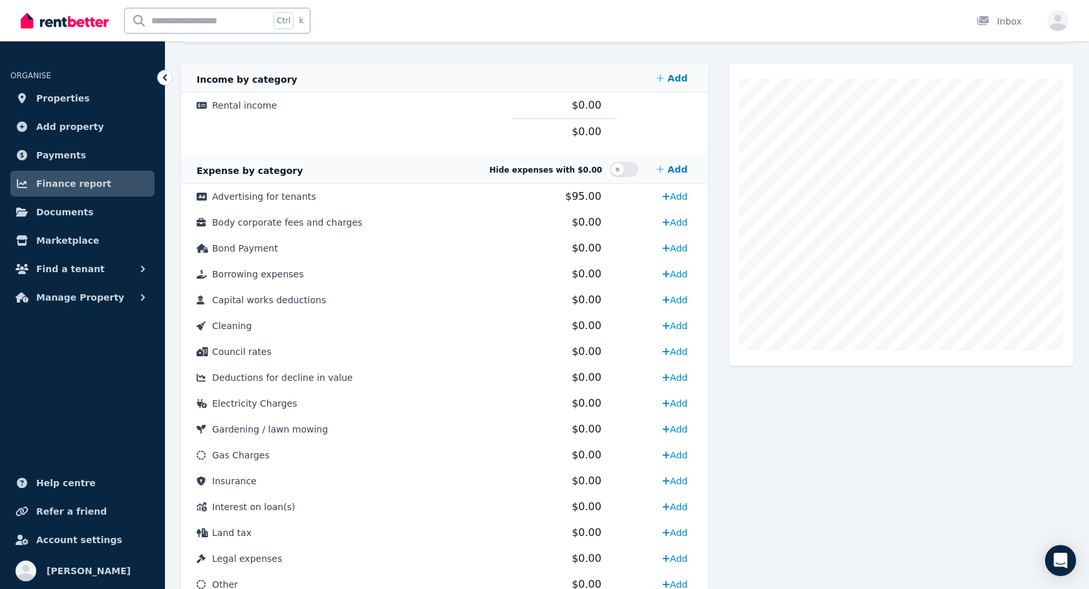
scroll to position [297, 0]
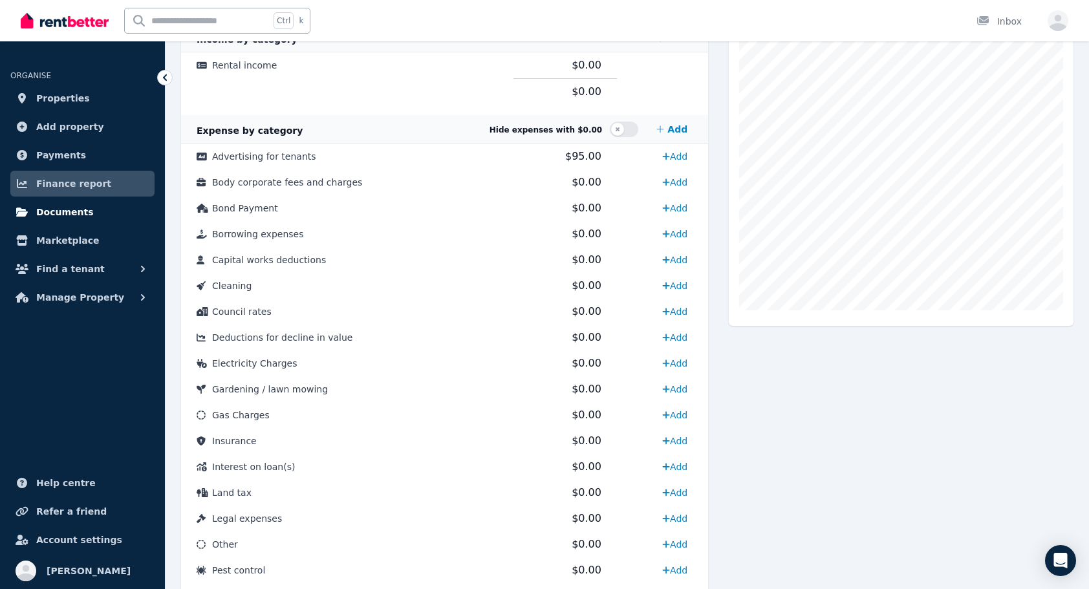
click at [63, 208] on span "Documents" at bounding box center [65, 212] width 58 height 16
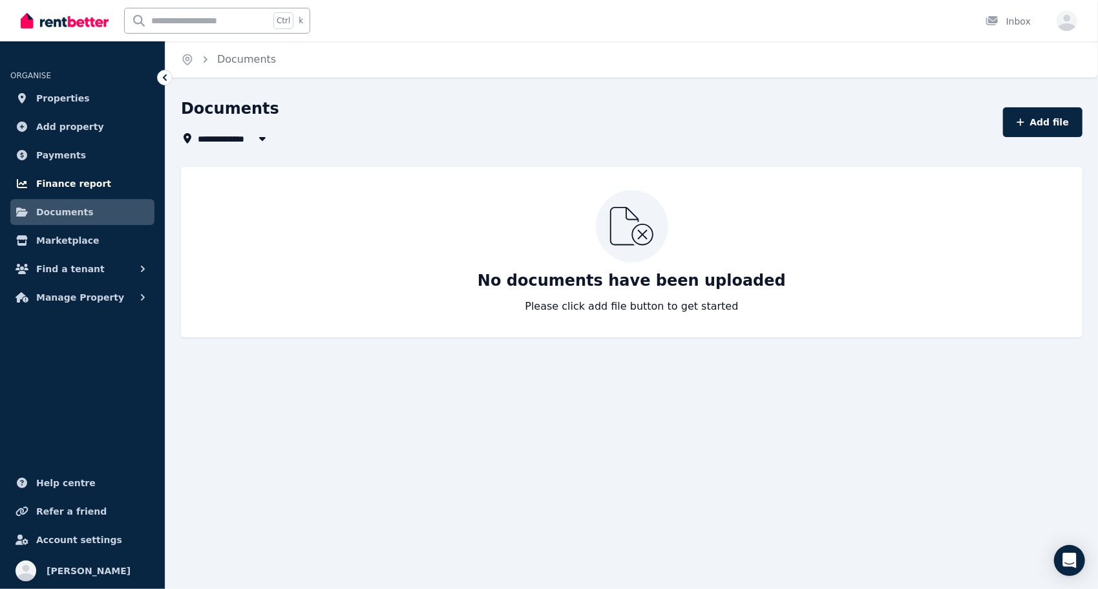
click at [65, 174] on link "Finance report" at bounding box center [82, 184] width 144 height 26
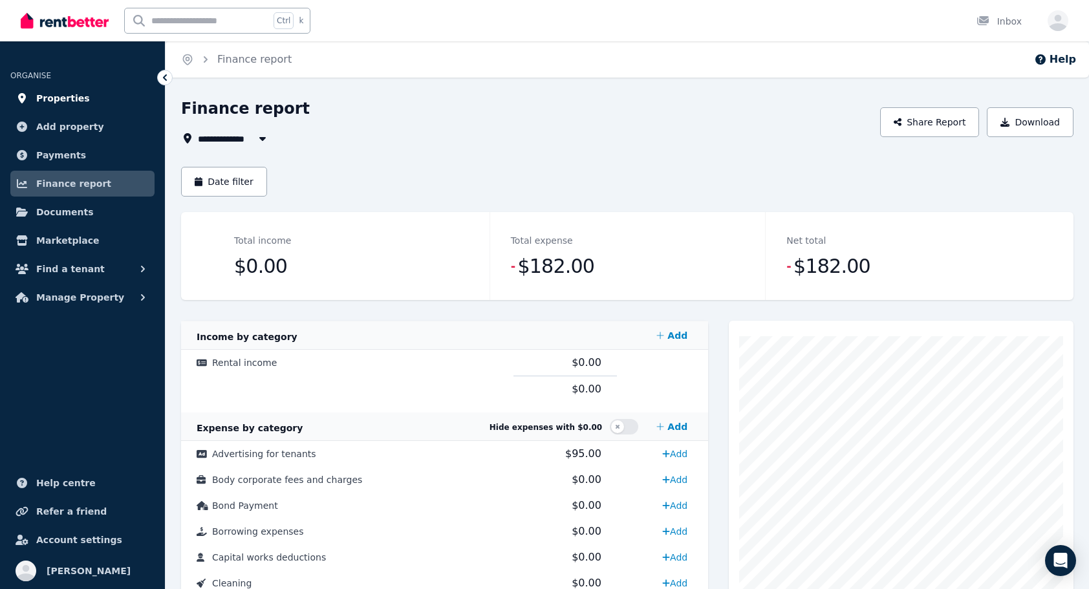
click at [87, 96] on link "Properties" at bounding box center [82, 98] width 144 height 26
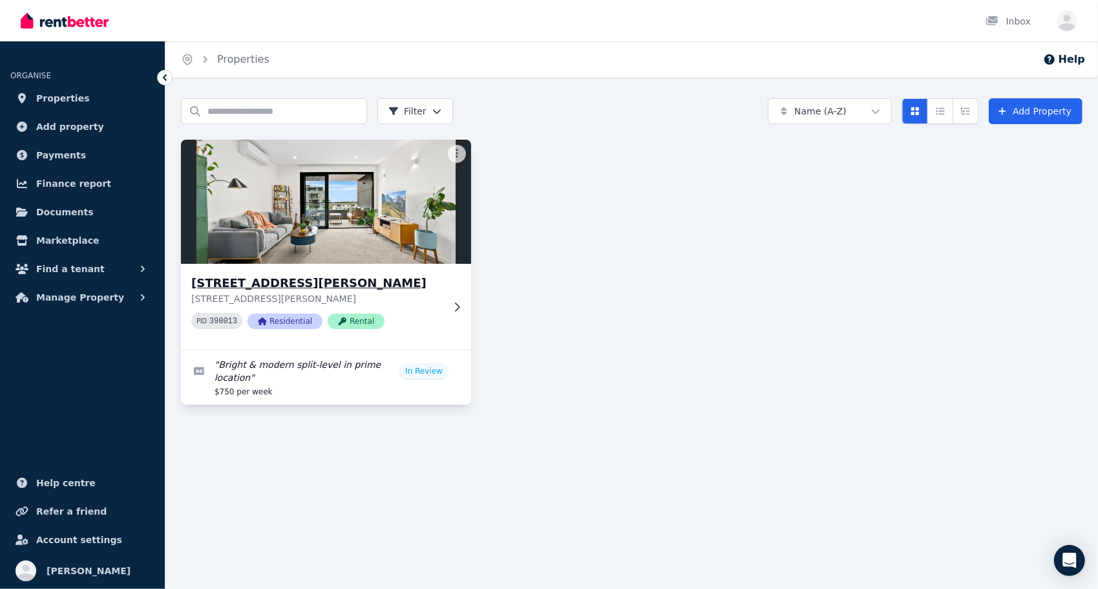
click at [461, 144] on img at bounding box center [326, 201] width 305 height 131
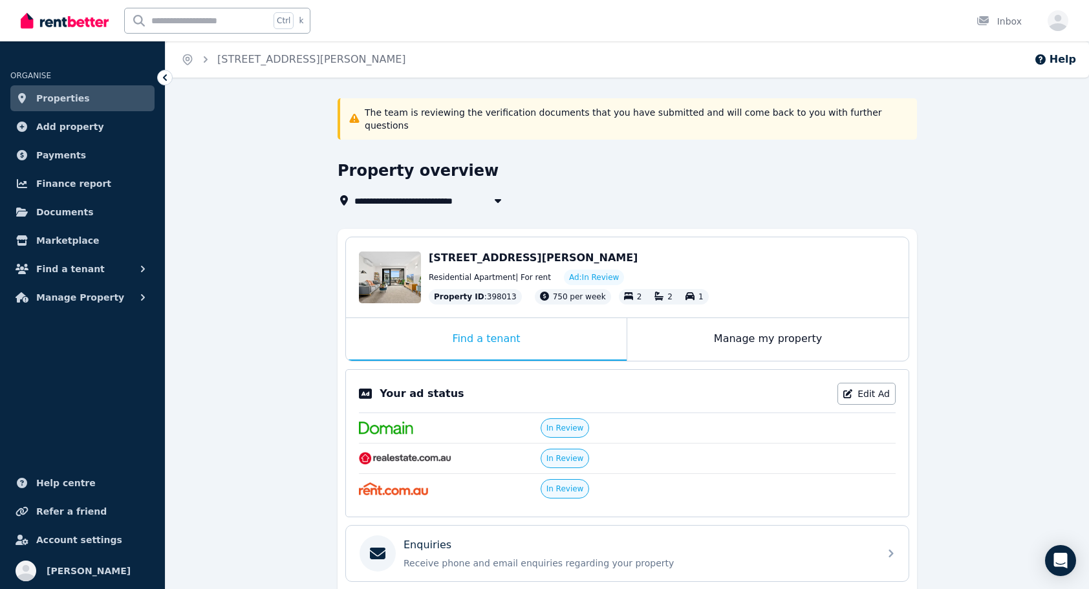
click at [167, 81] on icon at bounding box center [164, 77] width 13 height 13
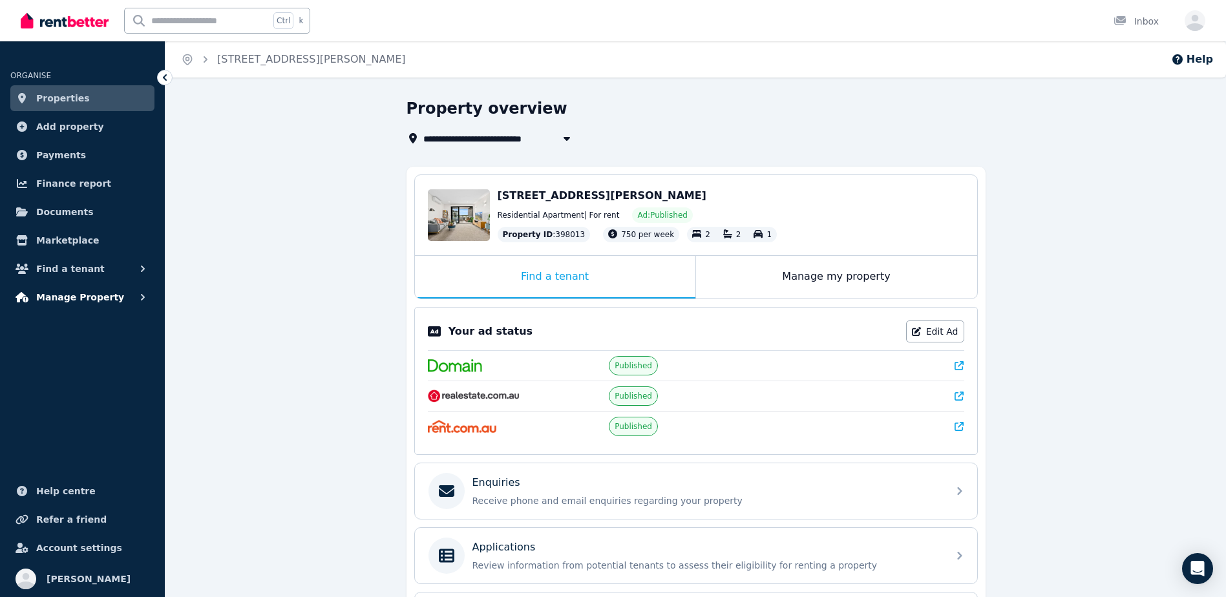
click at [91, 294] on span "Manage Property" at bounding box center [80, 298] width 88 height 16
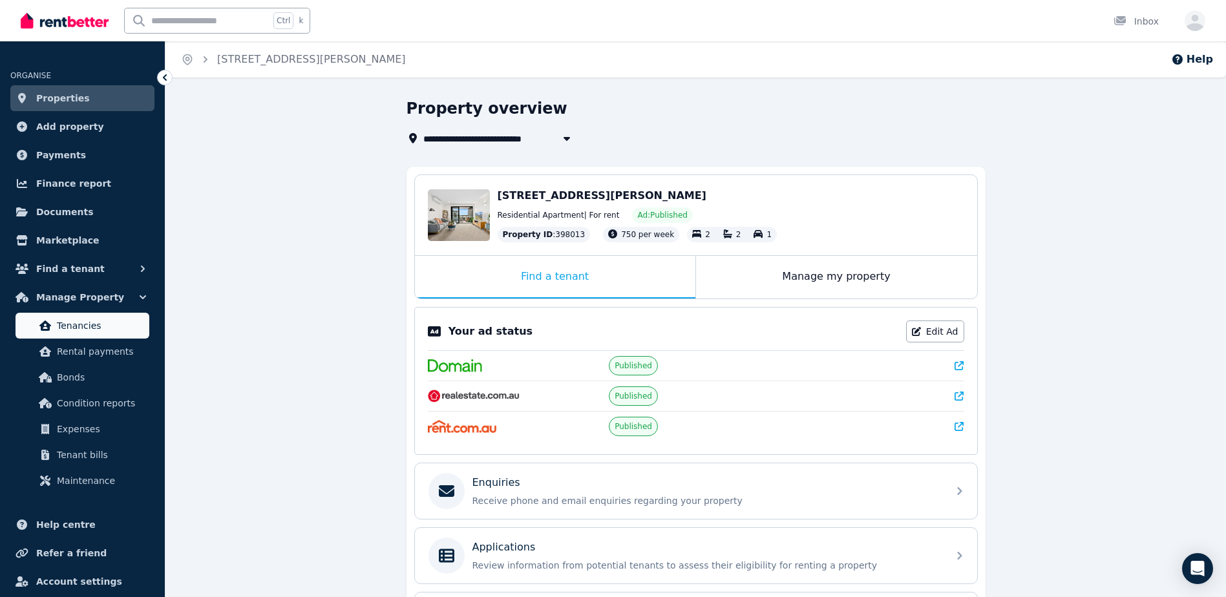
click at [88, 316] on link "Tenancies" at bounding box center [83, 326] width 134 height 26
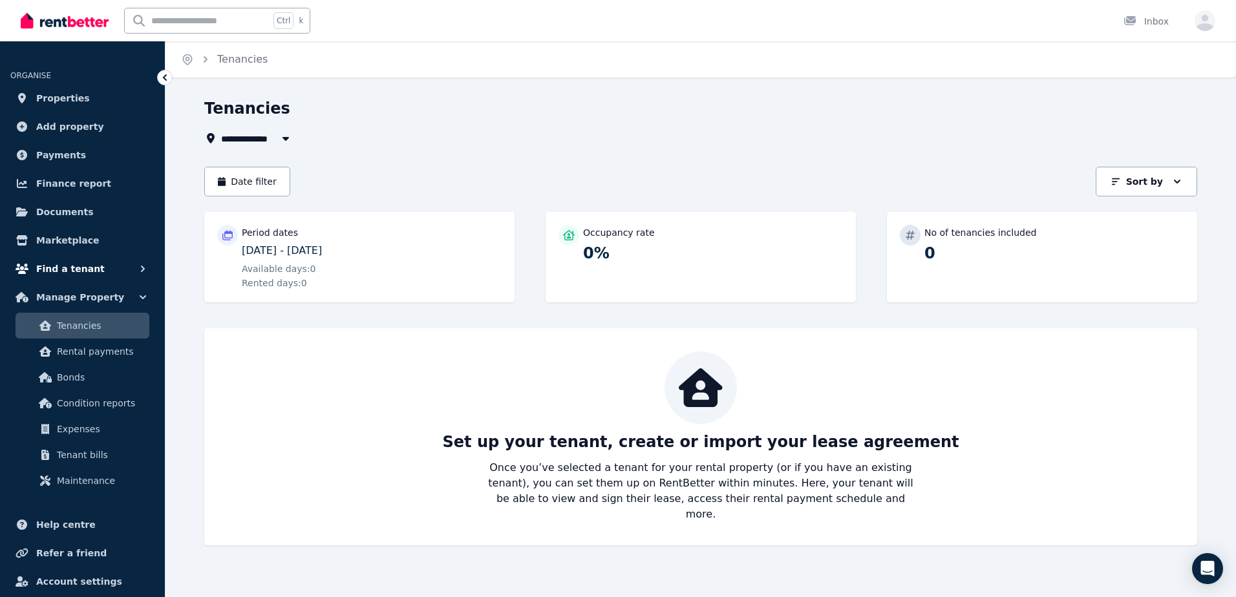
click at [90, 273] on span "Find a tenant" at bounding box center [70, 269] width 69 height 16
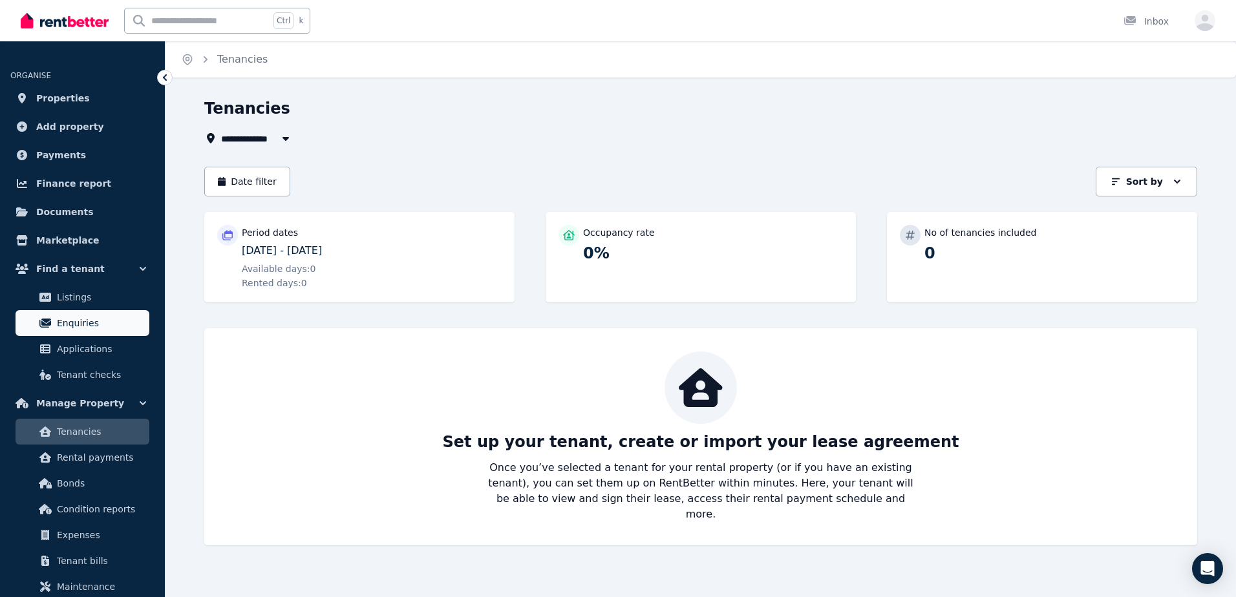
click at [85, 319] on span "Enquiries" at bounding box center [100, 323] width 87 height 16
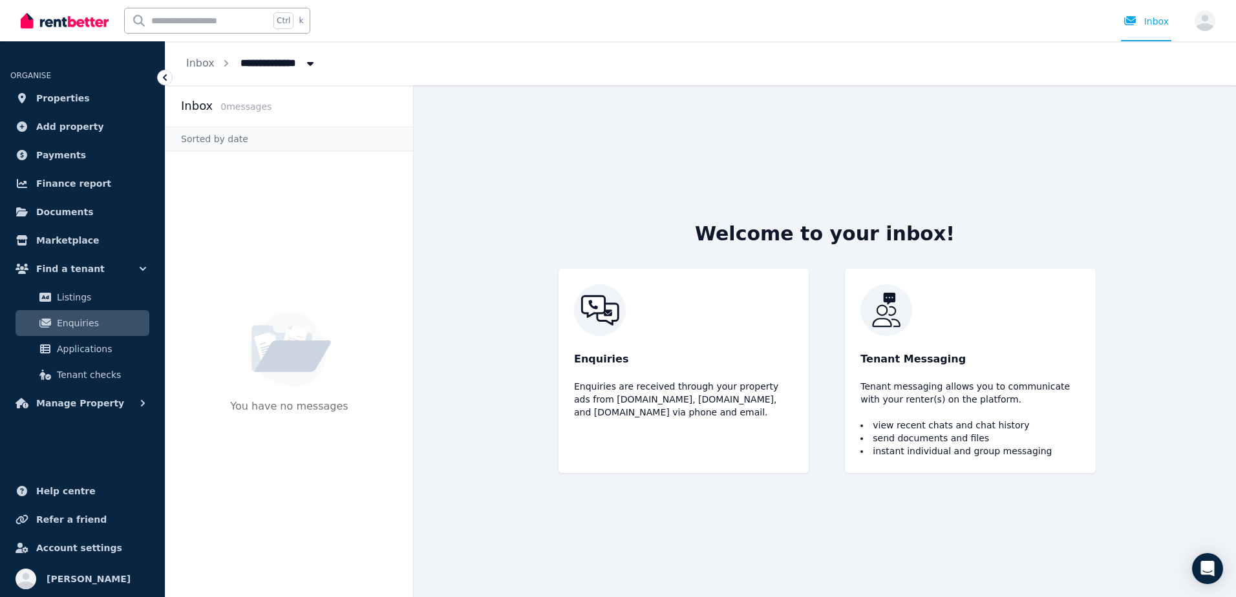
click at [90, 322] on span "Enquiries" at bounding box center [100, 323] width 87 height 16
click at [85, 321] on span "Enquiries" at bounding box center [100, 323] width 87 height 16
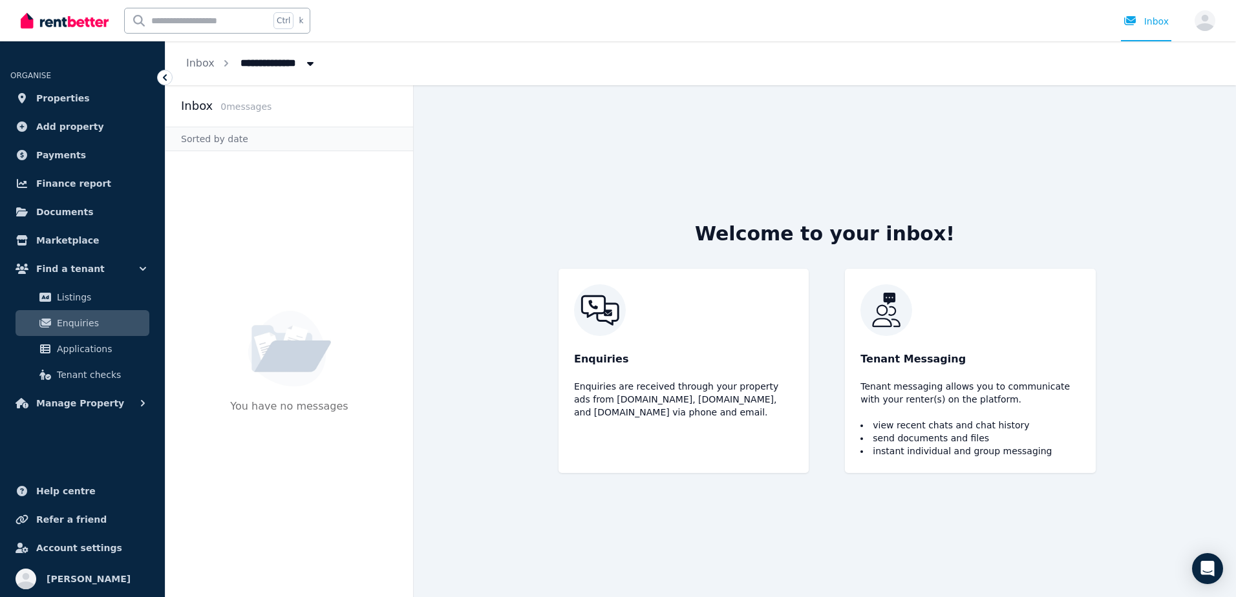
click at [85, 321] on span "Enquiries" at bounding box center [100, 323] width 87 height 16
click at [88, 319] on span "Enquiries" at bounding box center [100, 323] width 87 height 16
click at [58, 358] on link "Applications" at bounding box center [83, 349] width 134 height 26
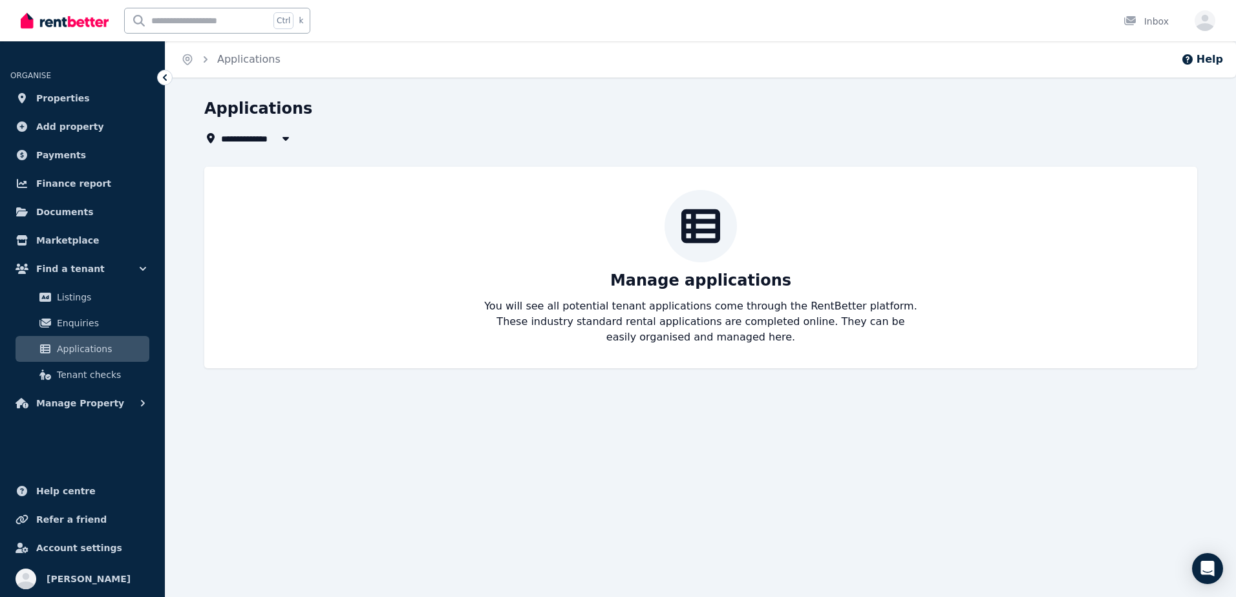
click at [78, 337] on link "Applications" at bounding box center [83, 349] width 134 height 26
click at [87, 326] on span "Enquiries" at bounding box center [100, 323] width 87 height 16
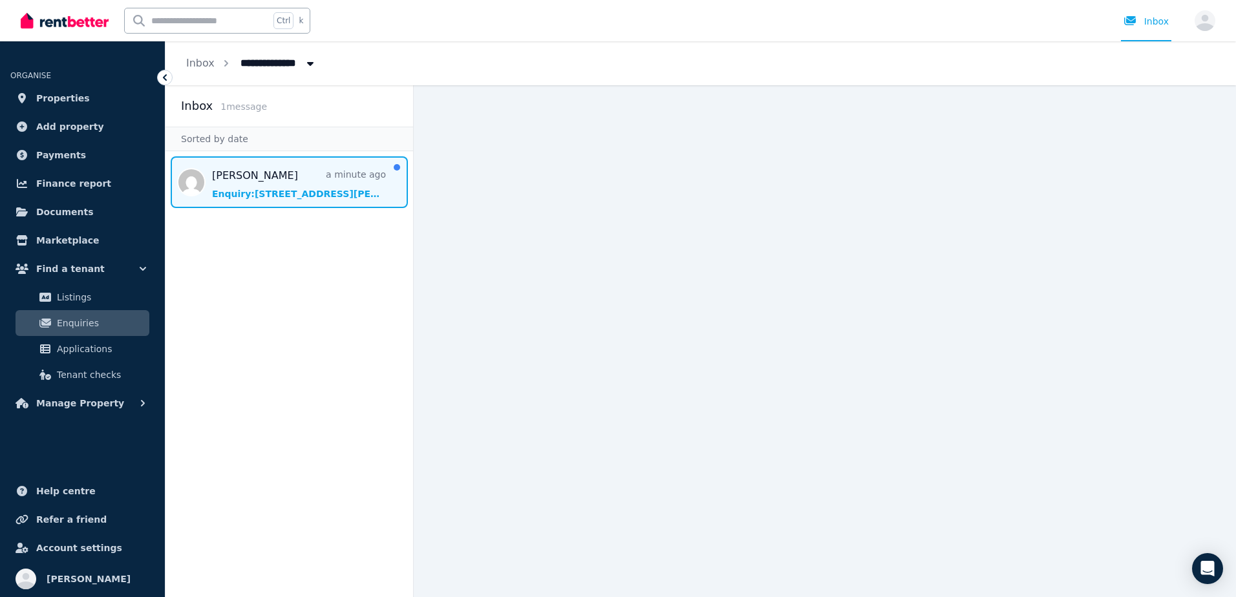
click at [347, 166] on span "Message list" at bounding box center [290, 182] width 248 height 52
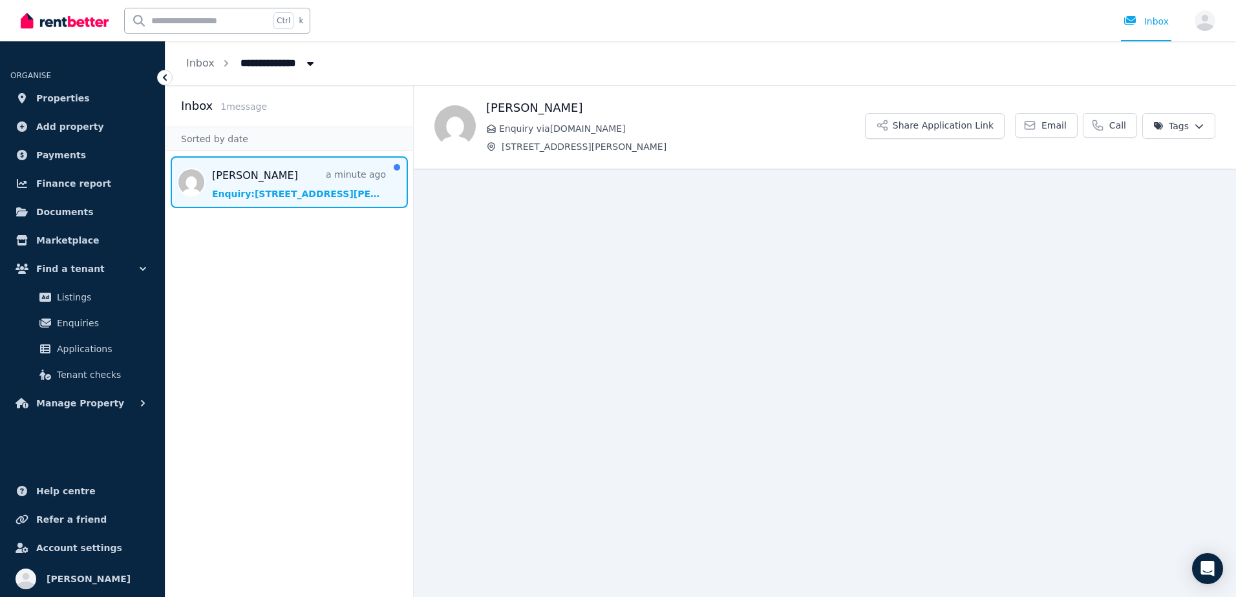
click at [730, 134] on span "Enquiry via Domain.com.au" at bounding box center [682, 128] width 366 height 13
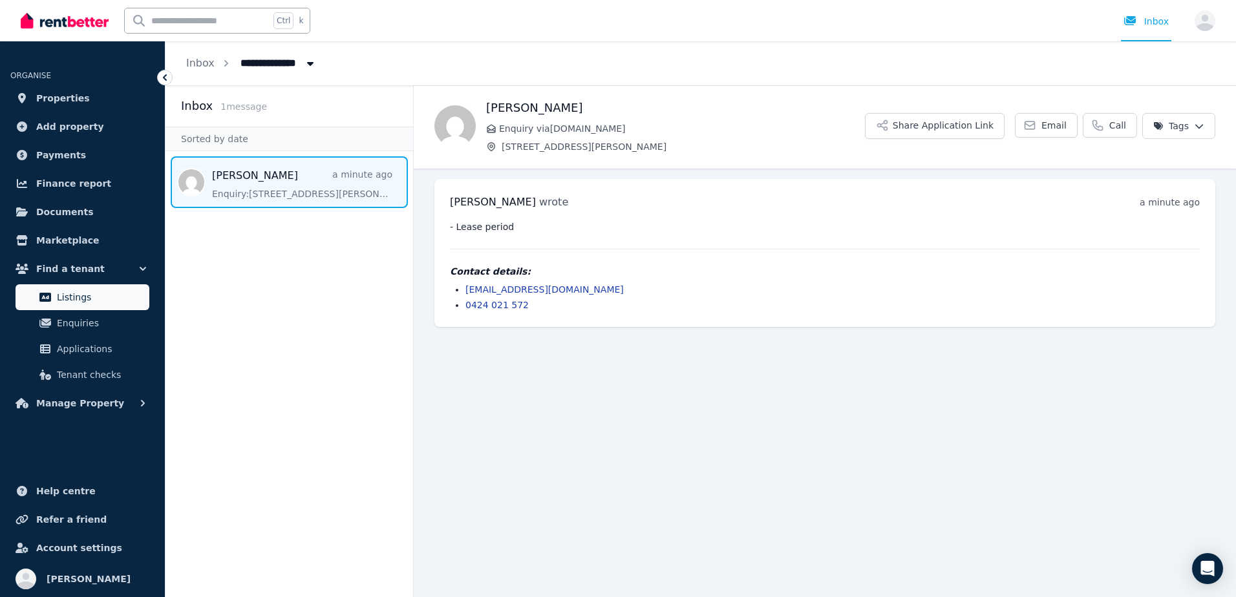
click at [96, 294] on span "Listings" at bounding box center [100, 298] width 87 height 16
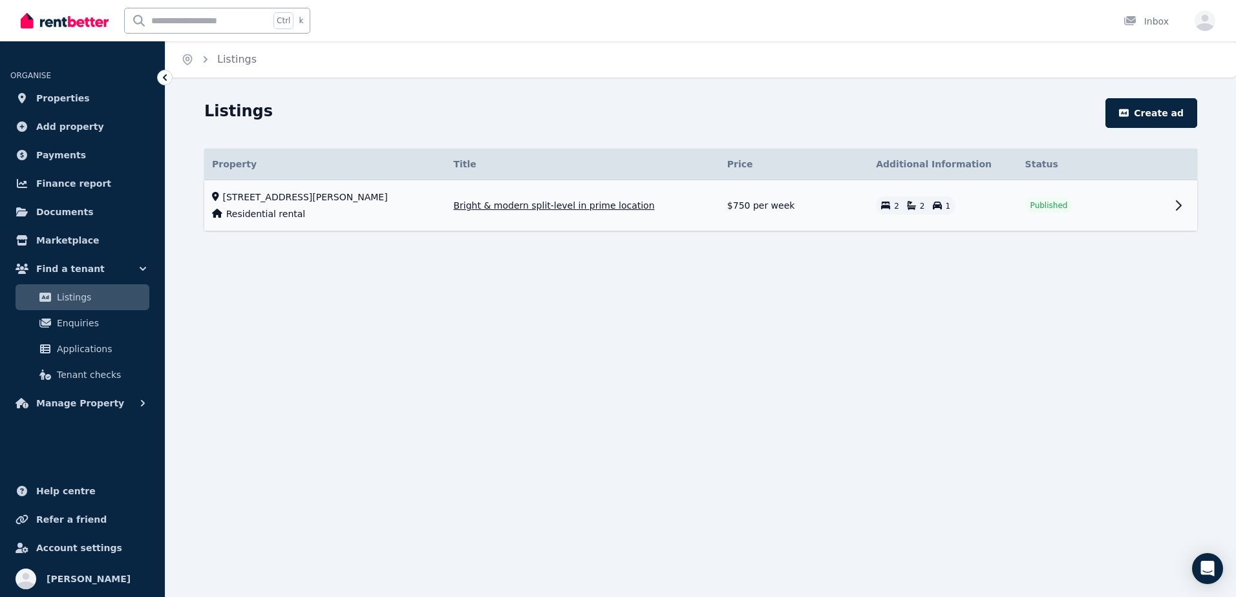
click at [1169, 205] on td at bounding box center [1181, 205] width 31 height 51
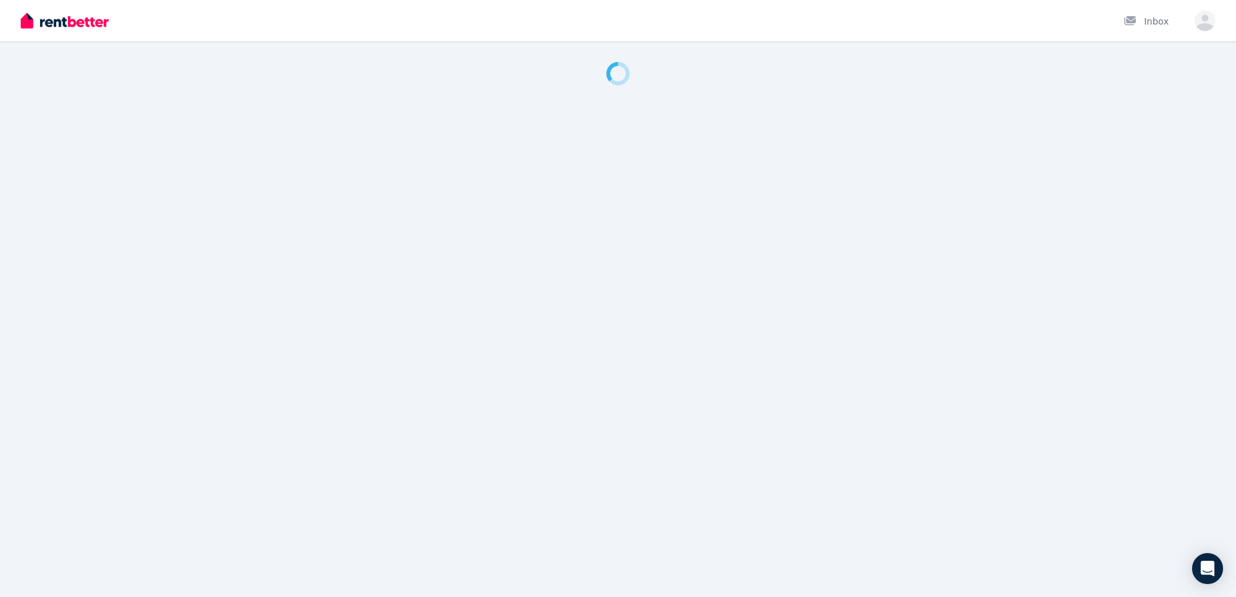
select select "***"
select select "**********"
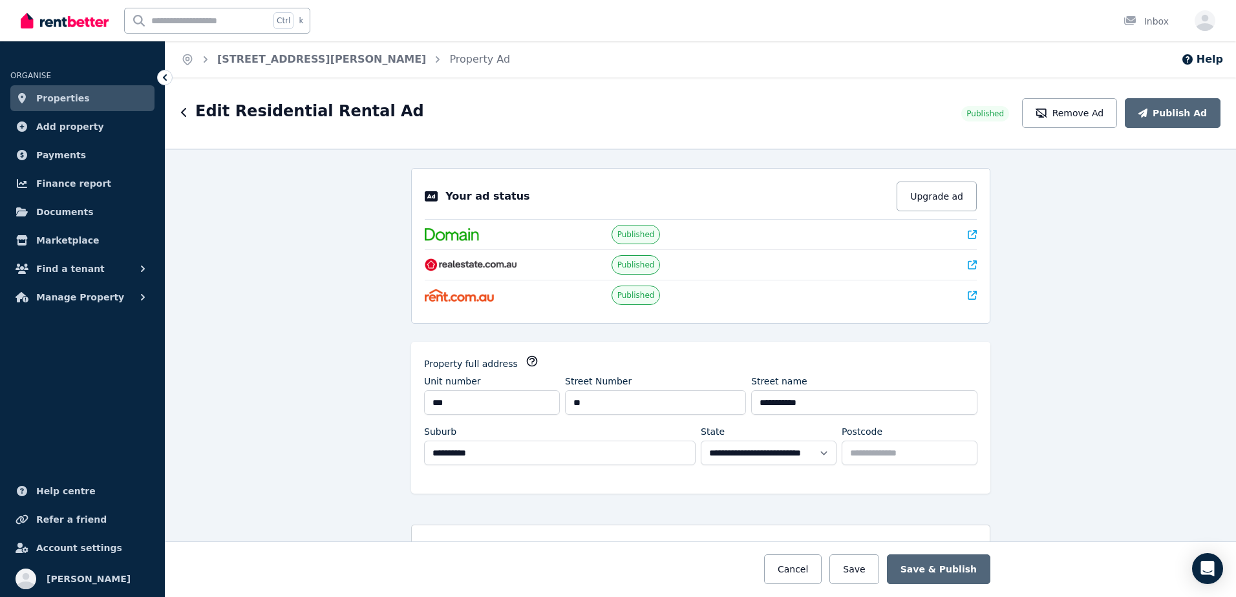
click at [67, 99] on span "Properties" at bounding box center [63, 99] width 54 height 16
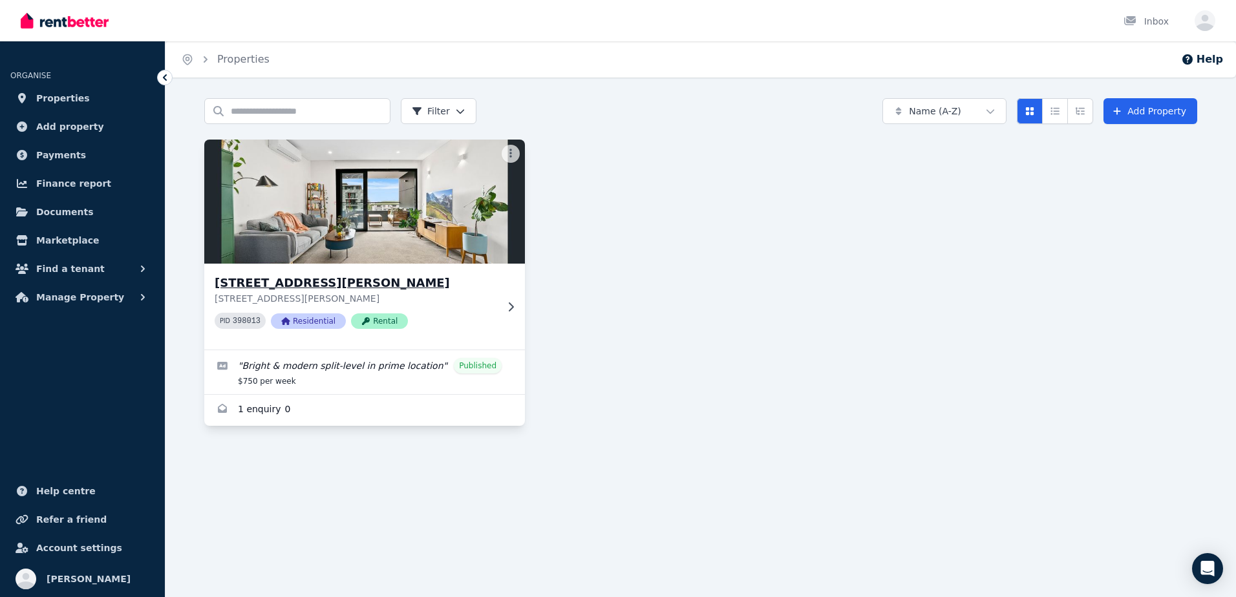
click at [469, 282] on h3 "[STREET_ADDRESS][PERSON_NAME]" at bounding box center [356, 283] width 282 height 18
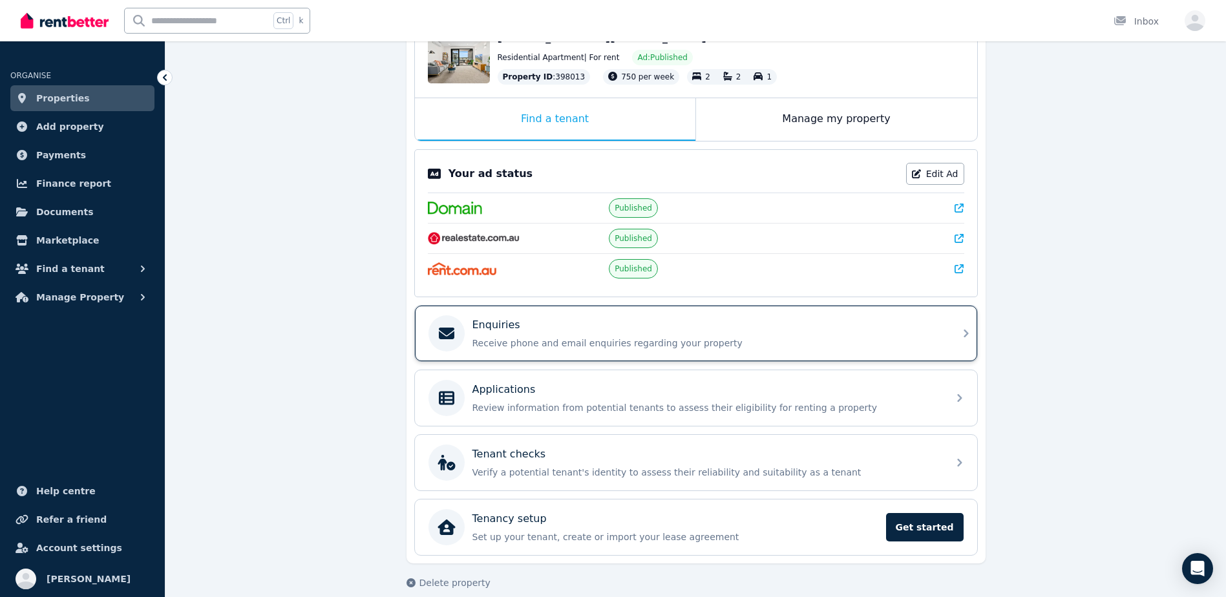
scroll to position [173, 0]
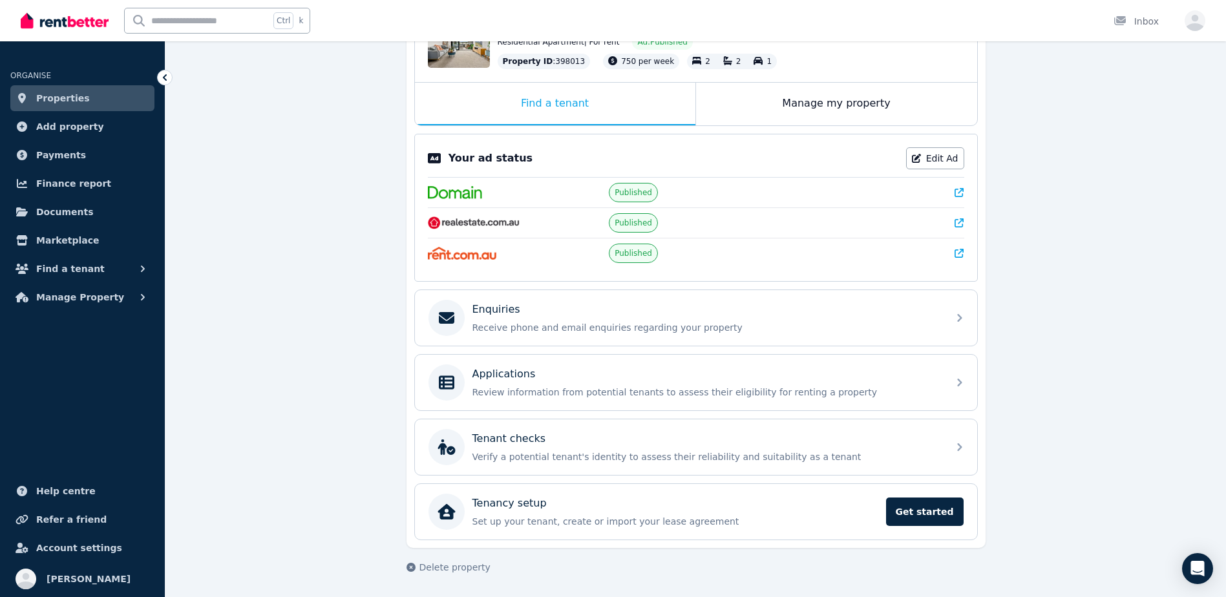
click at [94, 93] on link "Properties" at bounding box center [82, 98] width 144 height 26
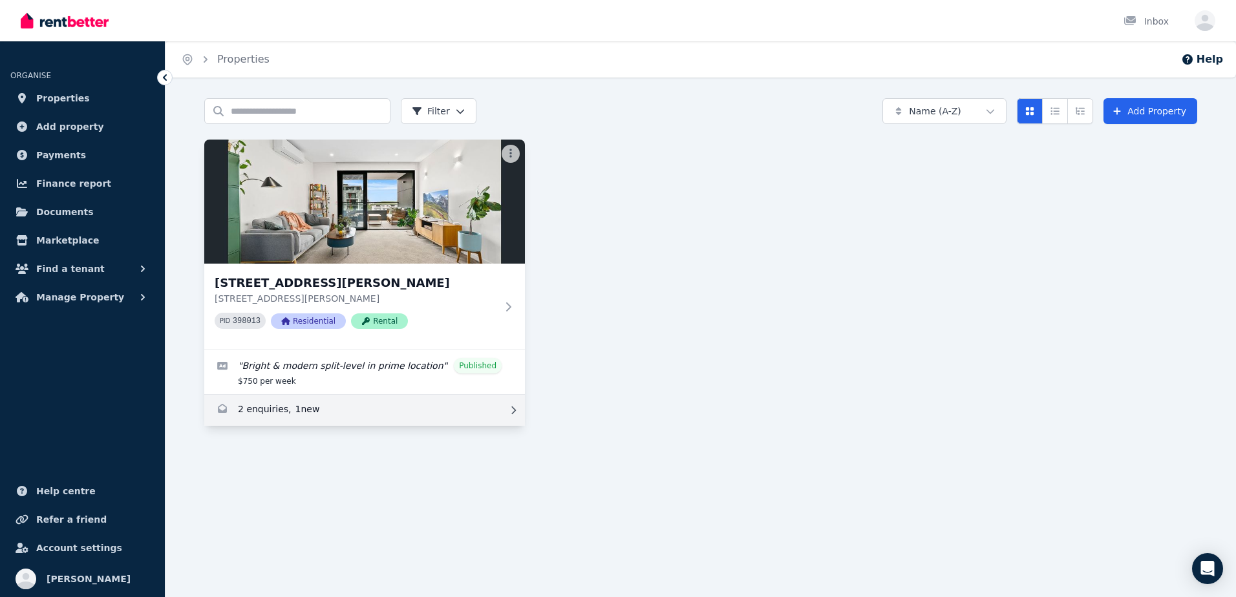
click at [327, 418] on link "Enquiries for 418/83 Campbell St, Wollongong" at bounding box center [364, 410] width 321 height 31
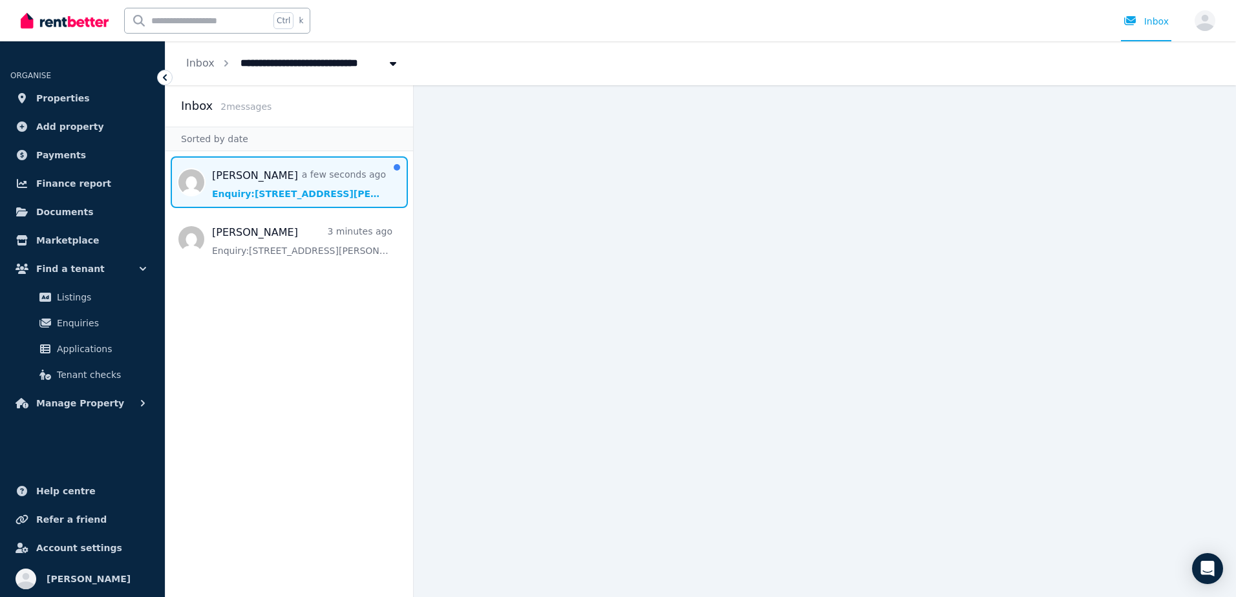
click at [277, 175] on span "Message list" at bounding box center [290, 182] width 248 height 52
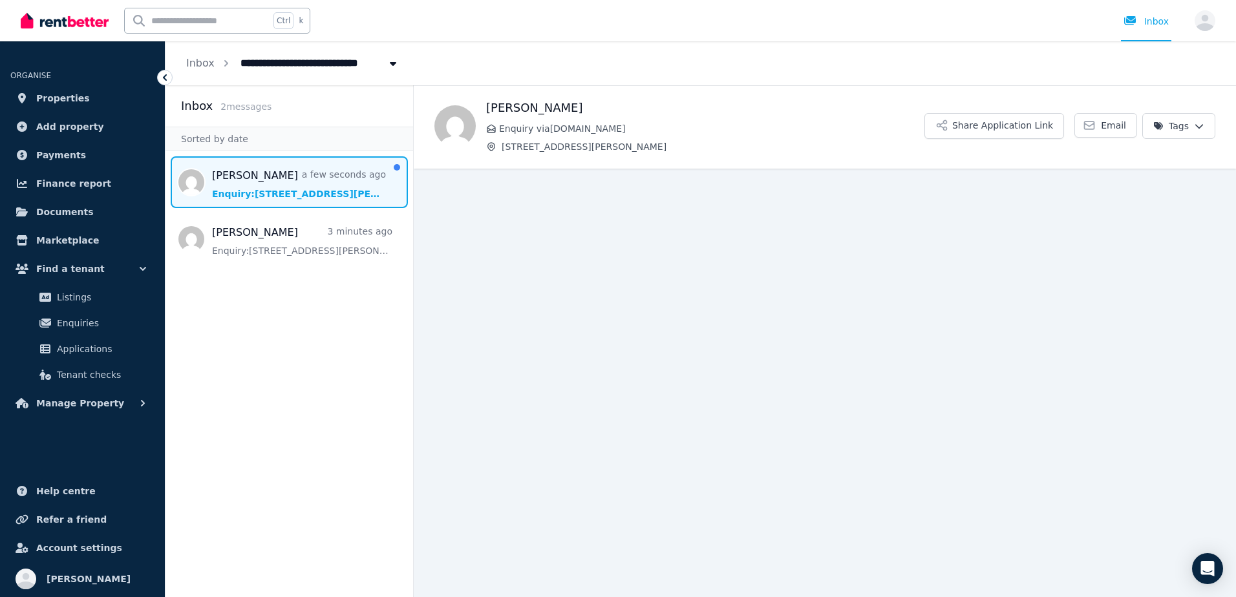
click at [851, 140] on span "[STREET_ADDRESS][PERSON_NAME]" at bounding box center [713, 146] width 423 height 13
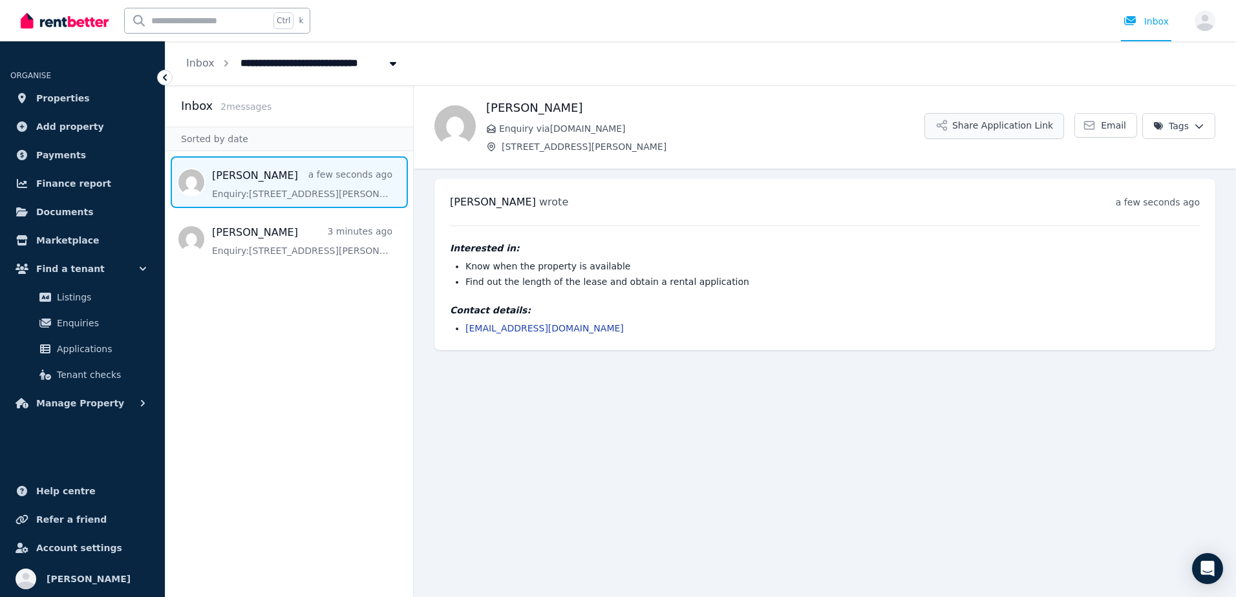
click at [990, 133] on button "Share Application Link" at bounding box center [995, 126] width 140 height 26
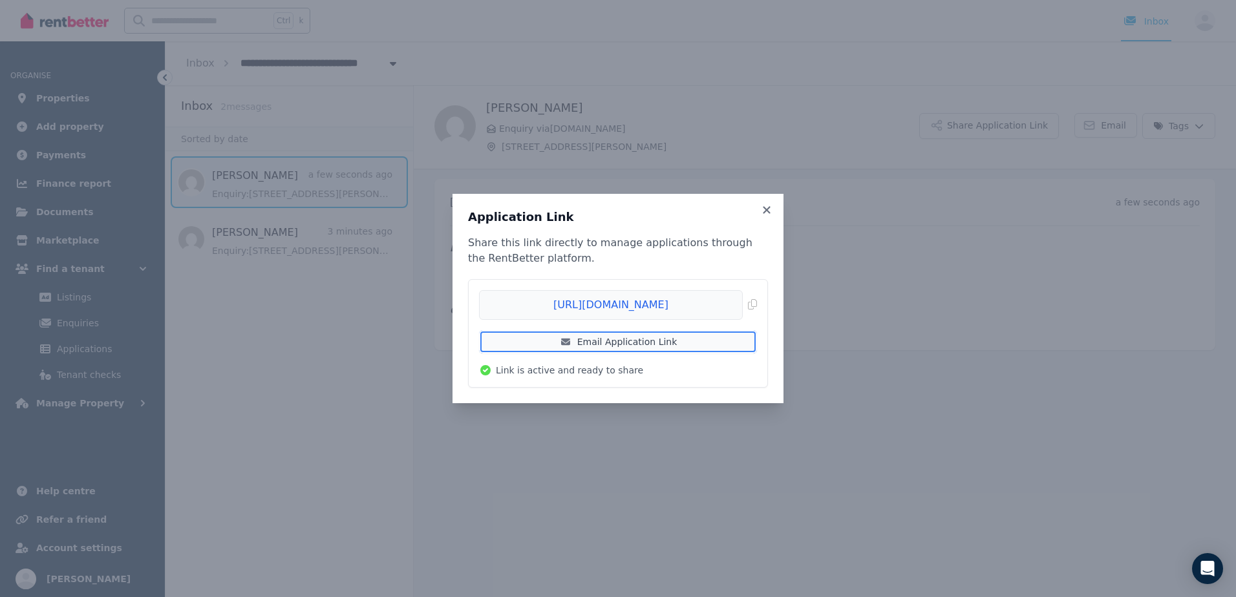
click at [690, 345] on link "Email Application Link" at bounding box center [618, 341] width 278 height 23
click at [765, 211] on icon at bounding box center [766, 209] width 7 height 7
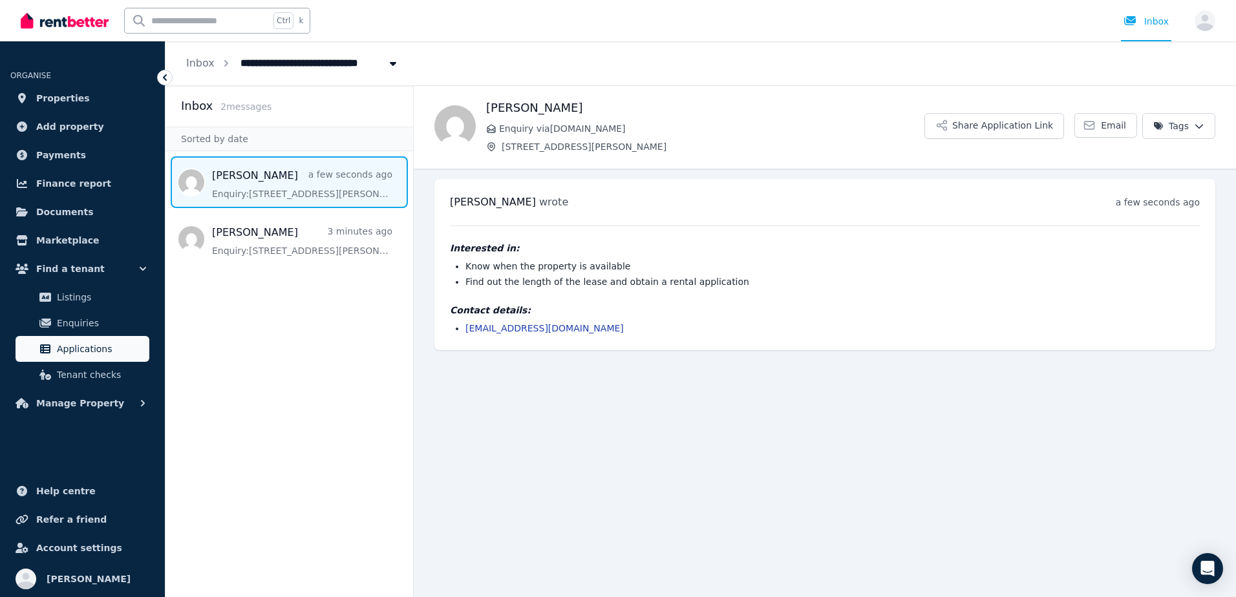
click at [115, 345] on span "Applications" at bounding box center [100, 349] width 87 height 16
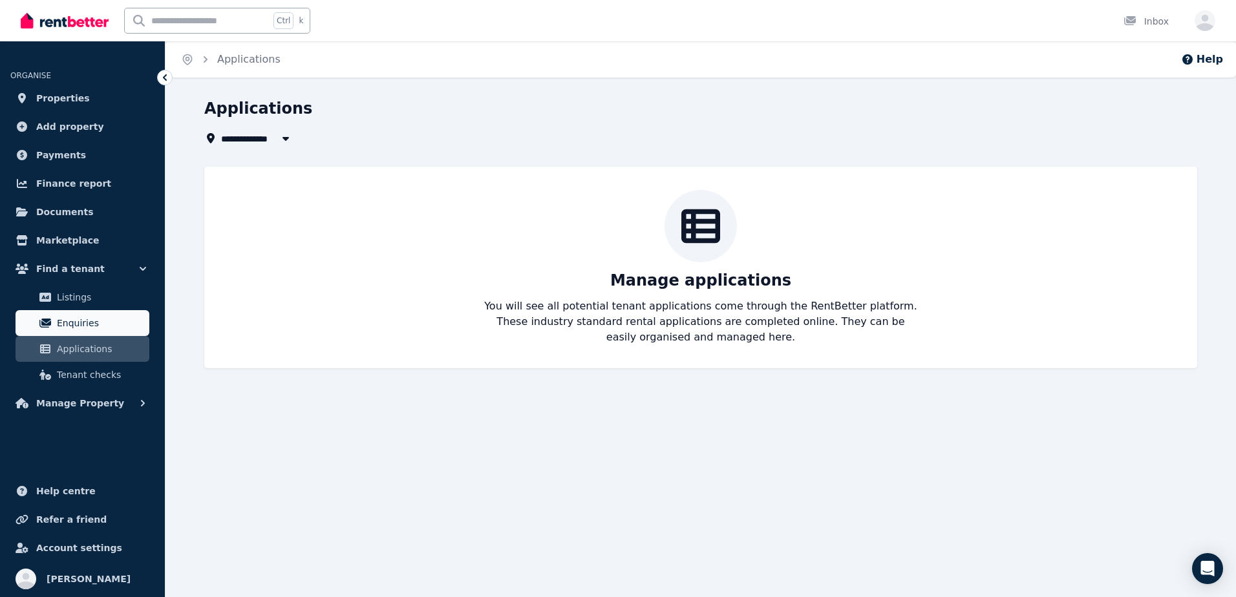
click at [111, 318] on span "Enquiries" at bounding box center [100, 323] width 87 height 16
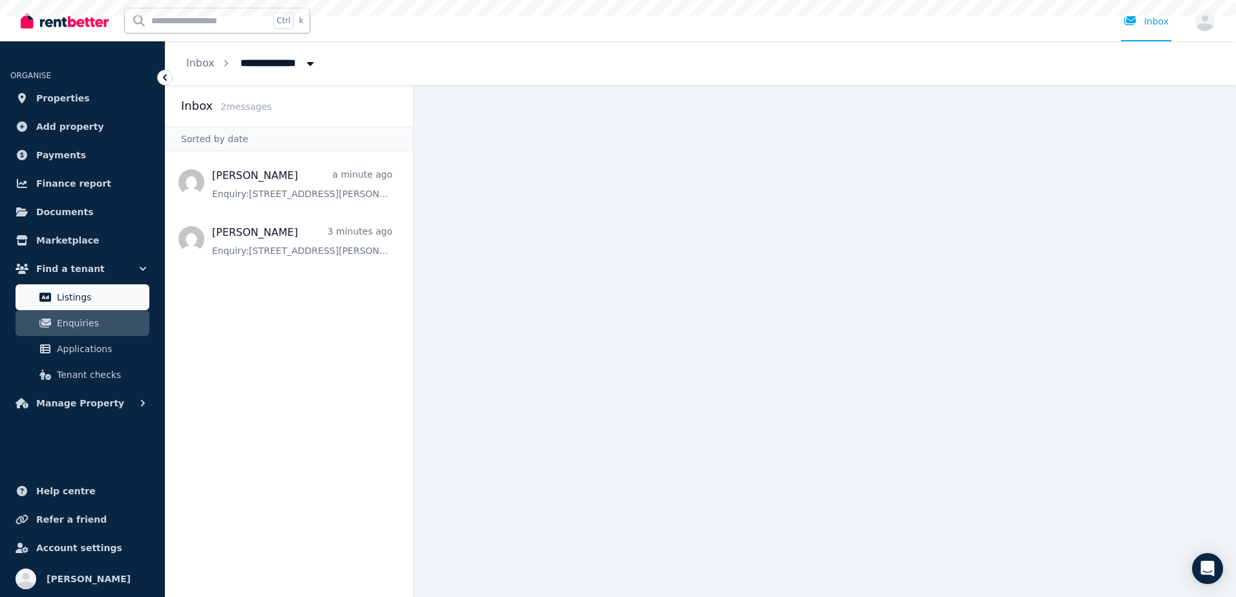
click at [109, 303] on span "Listings" at bounding box center [100, 298] width 87 height 16
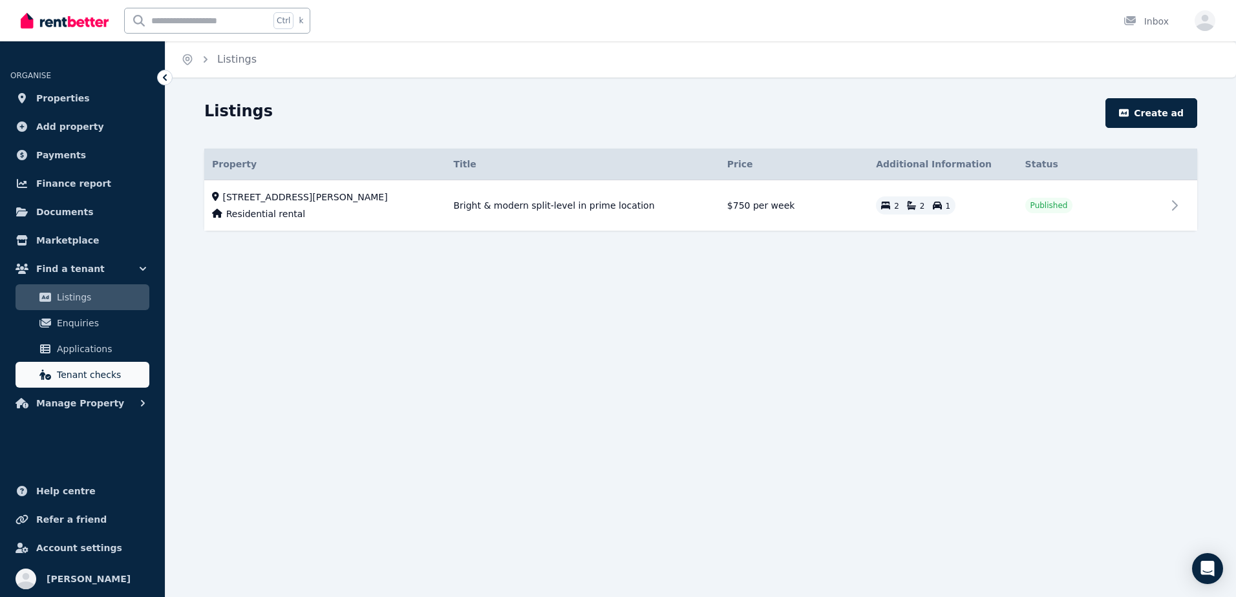
click at [102, 374] on span "Tenant checks" at bounding box center [100, 375] width 87 height 16
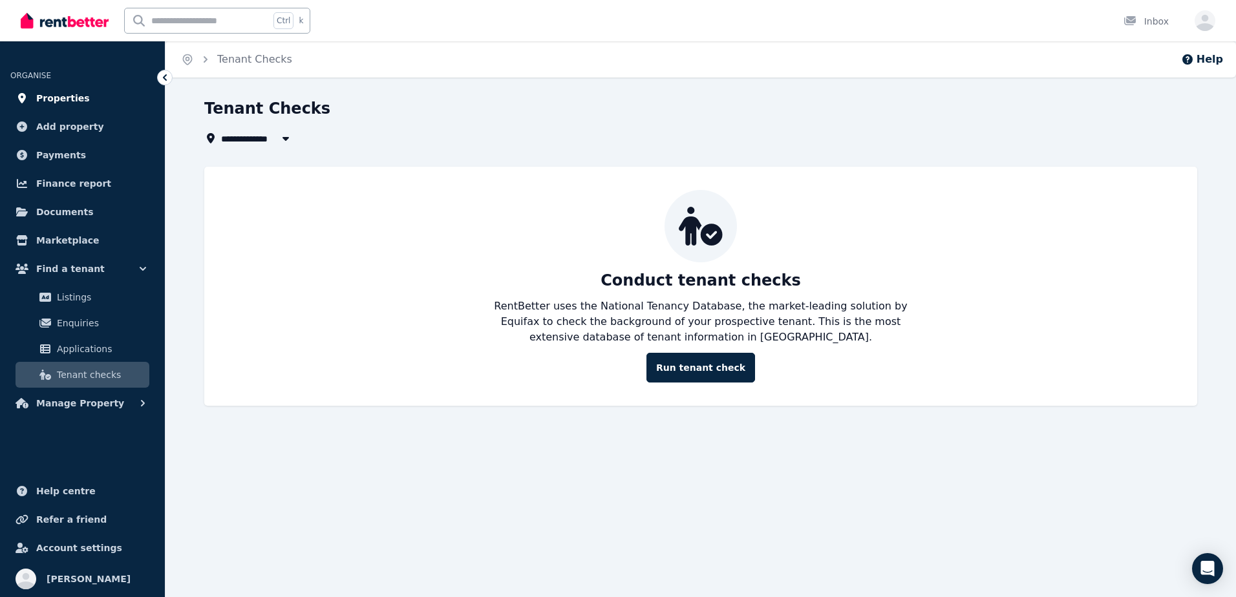
click at [54, 98] on span "Properties" at bounding box center [63, 99] width 54 height 16
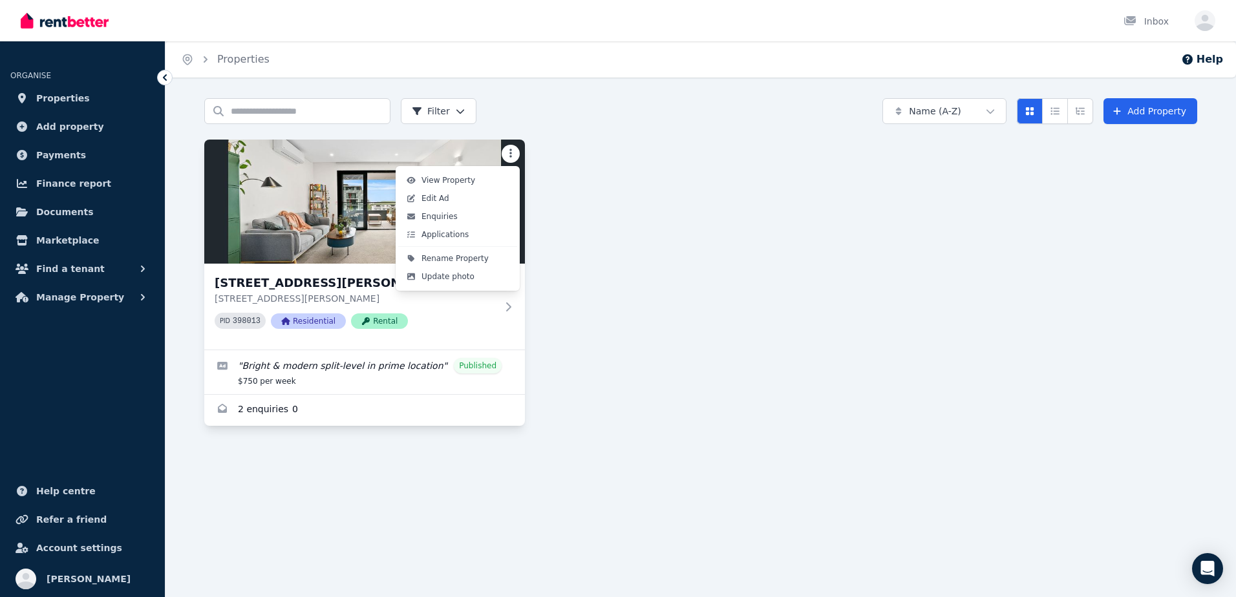
click at [513, 147] on html "Open main menu Inbox Open user menu ORGANISE Properties Add property Payments F…" at bounding box center [618, 298] width 1236 height 597
click at [486, 180] on link "View Property" at bounding box center [457, 180] width 119 height 18
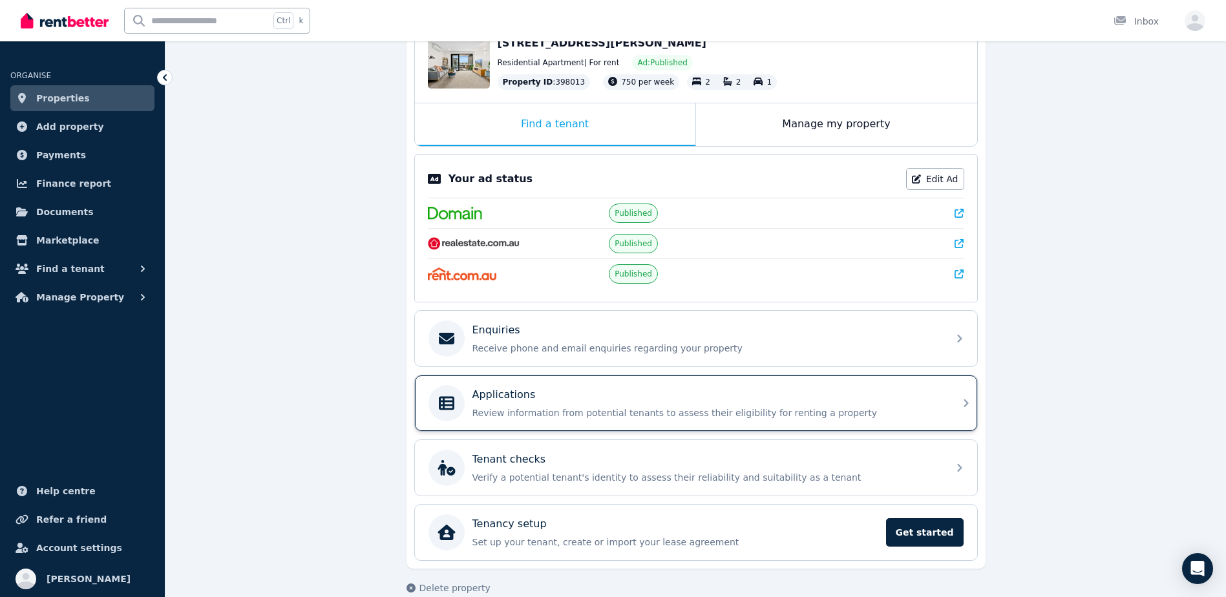
scroll to position [173, 0]
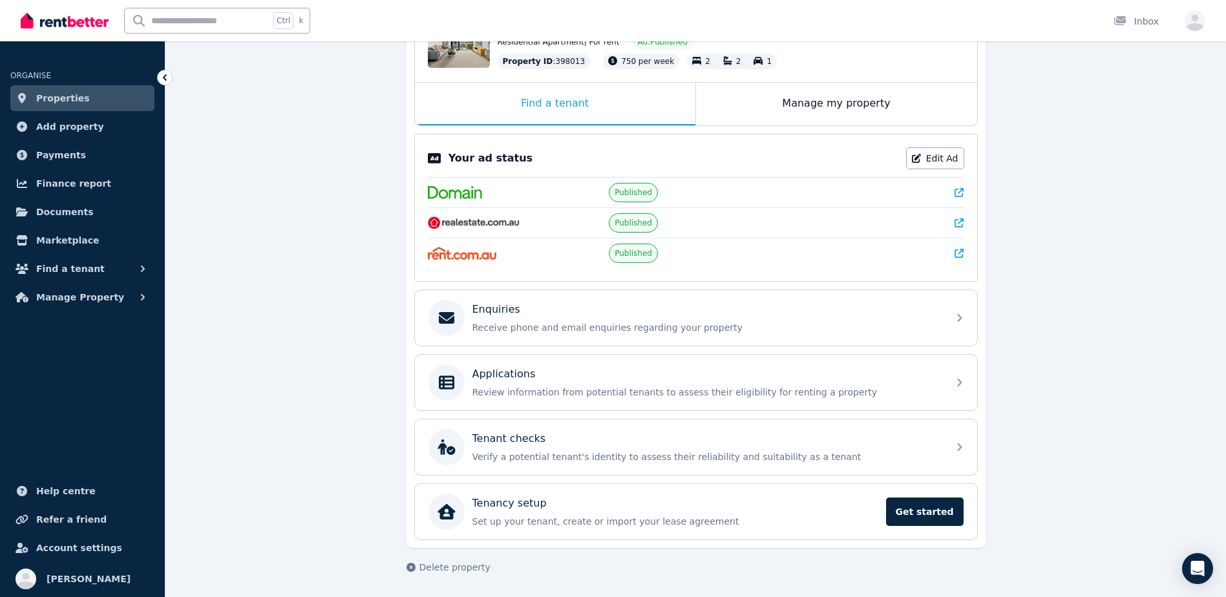
click at [960, 194] on icon at bounding box center [959, 192] width 9 height 9
click at [948, 253] on div at bounding box center [878, 253] width 174 height 13
click at [963, 257] on icon at bounding box center [959, 253] width 9 height 9
click at [956, 225] on icon at bounding box center [959, 223] width 9 height 9
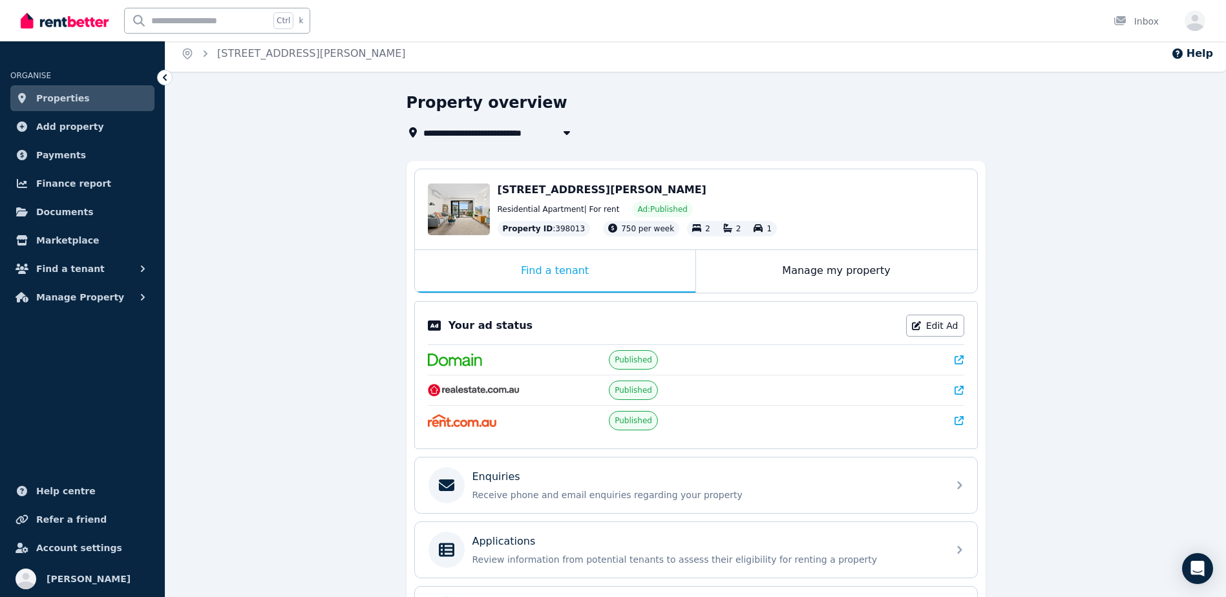
scroll to position [0, 0]
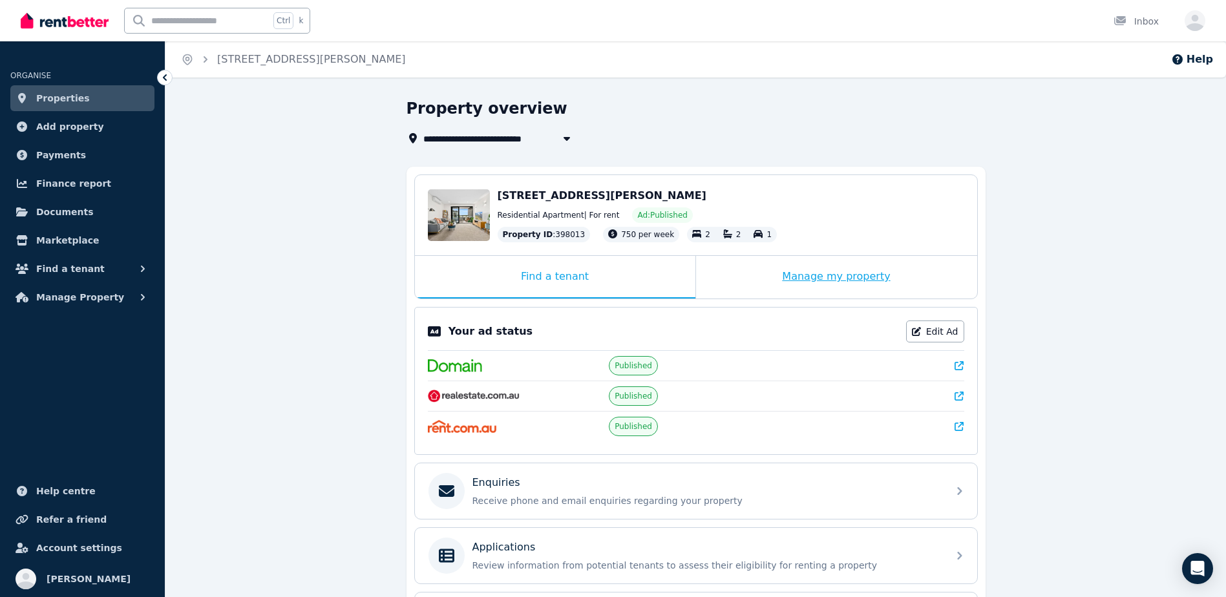
click at [863, 276] on div "Manage my property" at bounding box center [836, 277] width 281 height 43
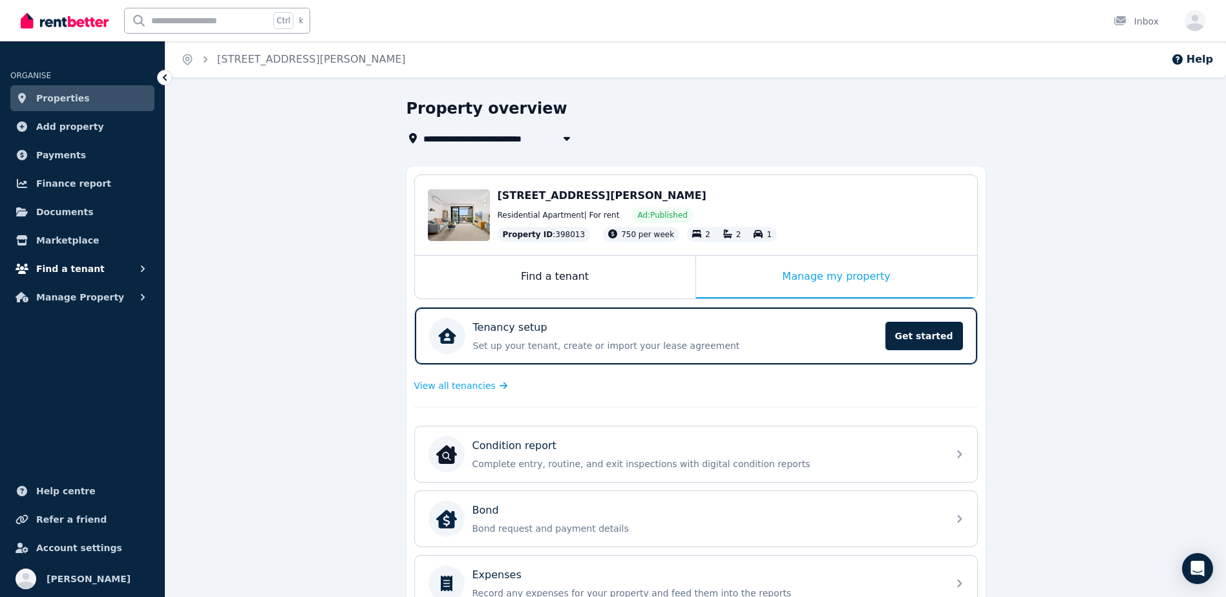
click at [113, 265] on button "Find a tenant" at bounding box center [82, 269] width 144 height 26
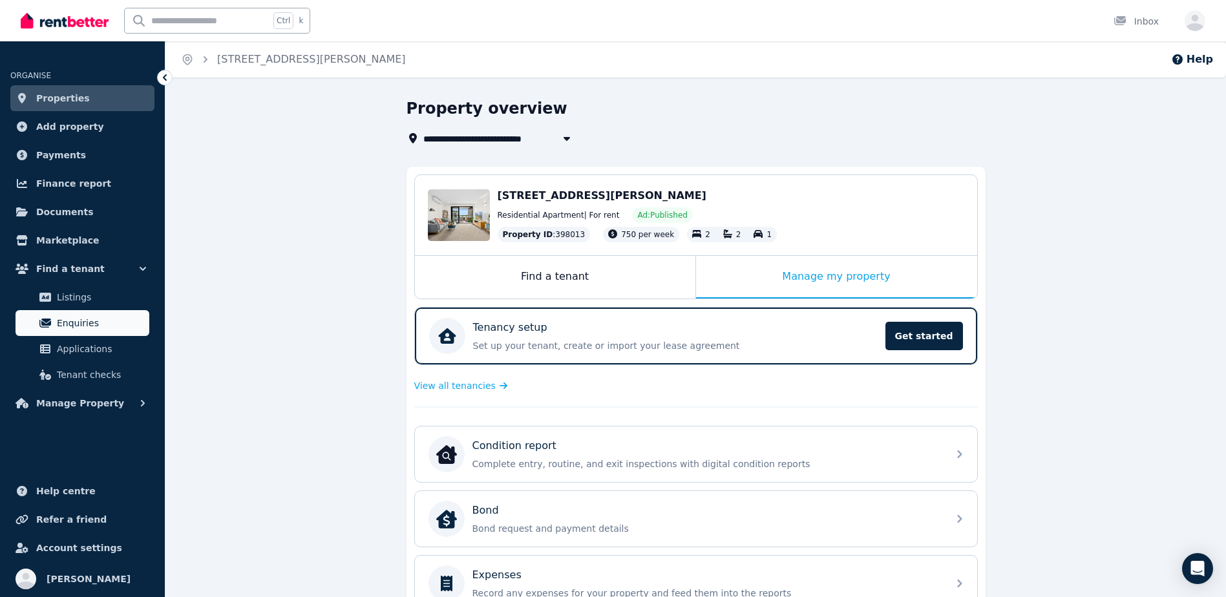
click at [104, 323] on span "Enquiries" at bounding box center [100, 323] width 87 height 16
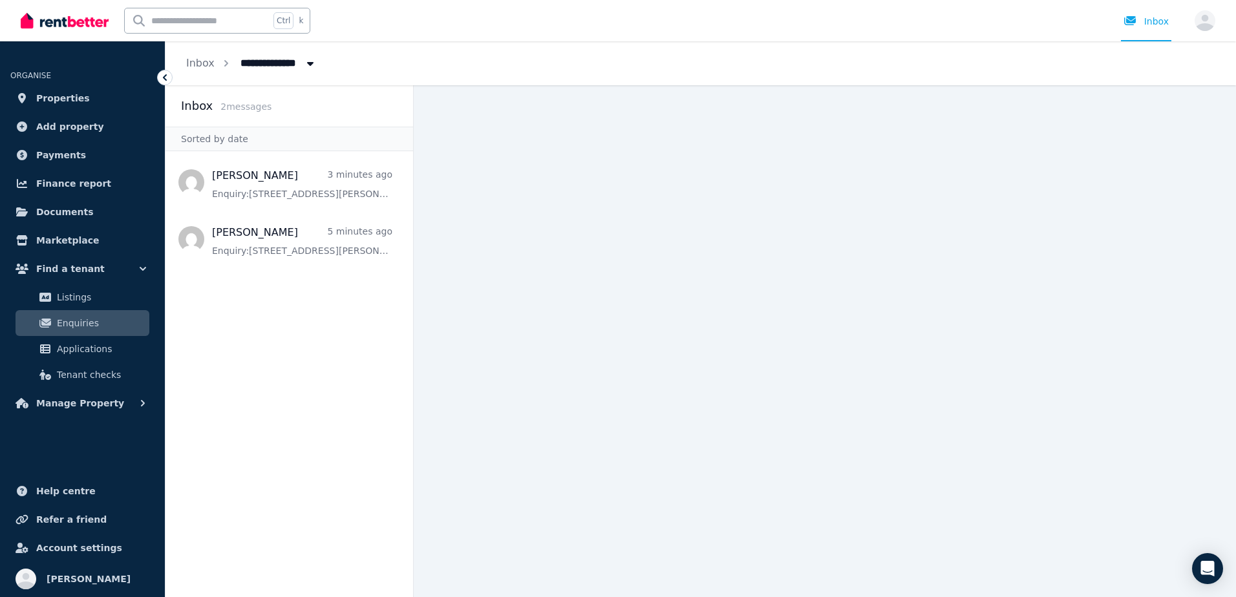
click at [104, 323] on span "Enquiries" at bounding box center [100, 323] width 87 height 16
click at [89, 292] on span "Listings" at bounding box center [100, 298] width 87 height 16
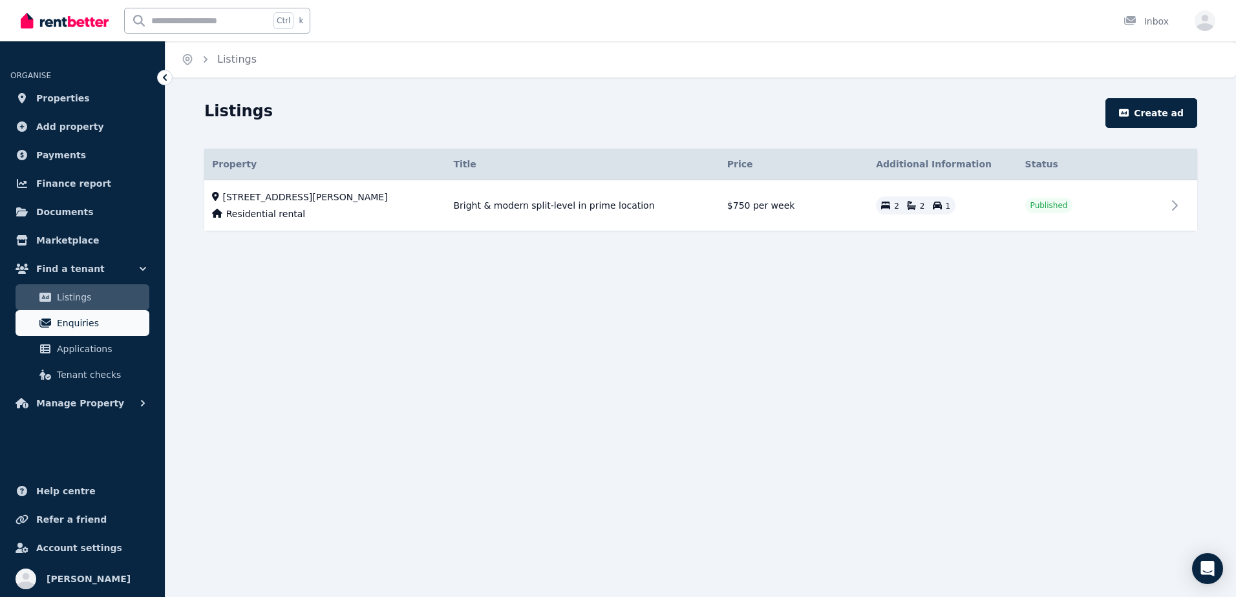
click at [95, 313] on link "Enquiries" at bounding box center [83, 323] width 134 height 26
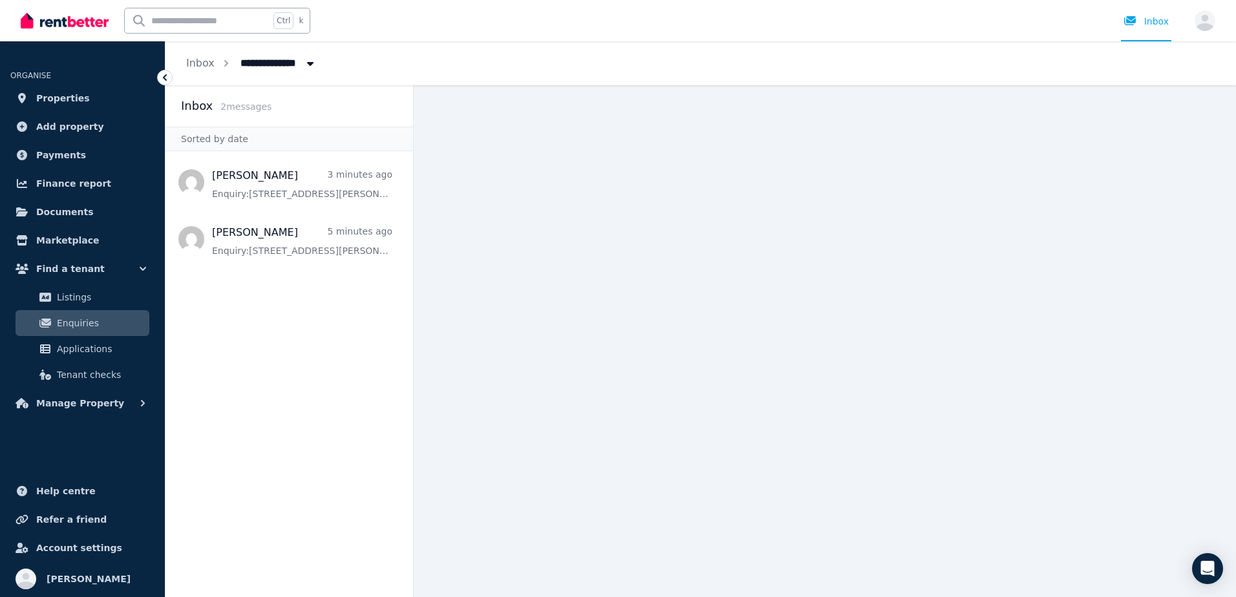
click at [75, 314] on link "Enquiries" at bounding box center [83, 323] width 134 height 26
click at [99, 317] on span "Enquiries" at bounding box center [100, 323] width 87 height 16
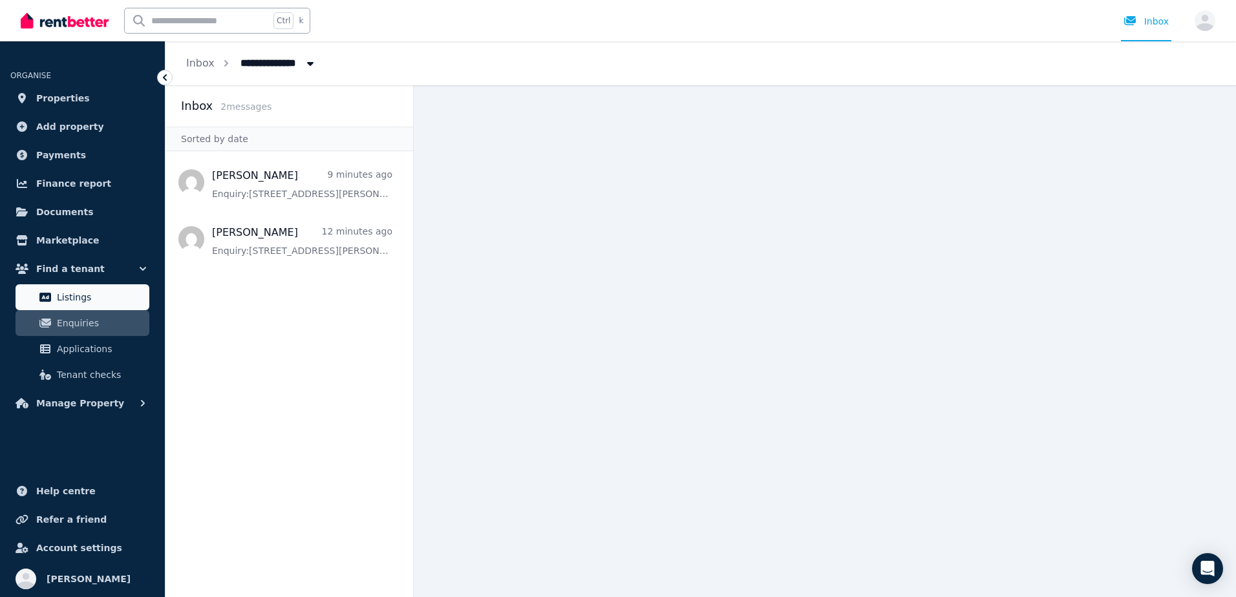
click at [82, 310] on link "Listings" at bounding box center [83, 297] width 134 height 26
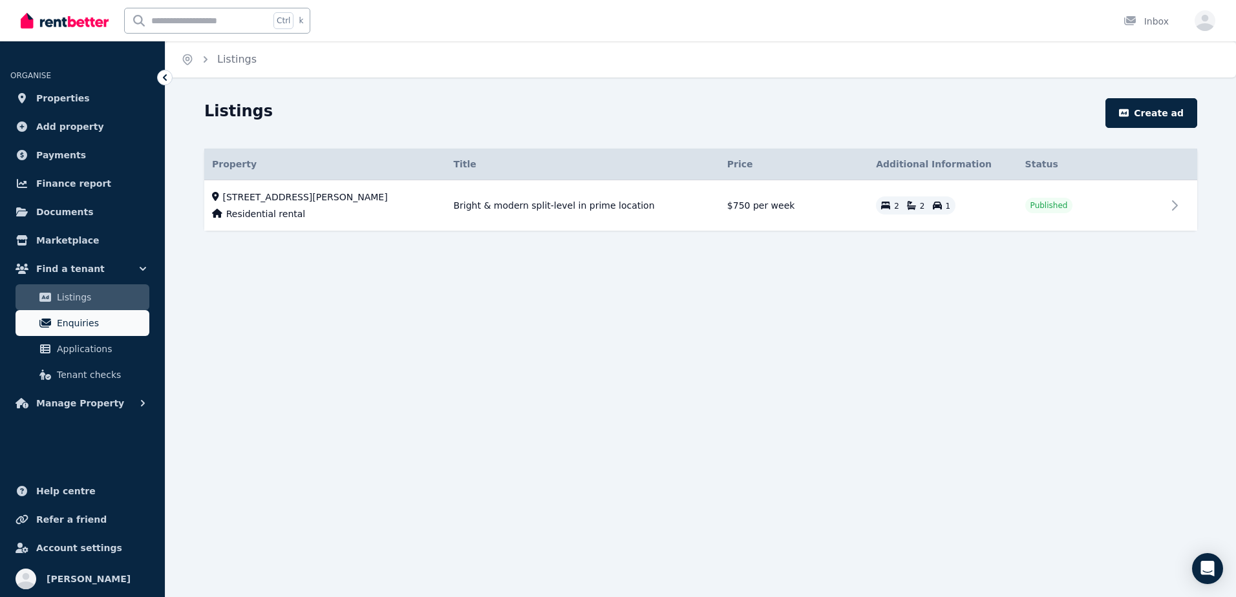
click at [79, 324] on span "Enquiries" at bounding box center [100, 323] width 87 height 16
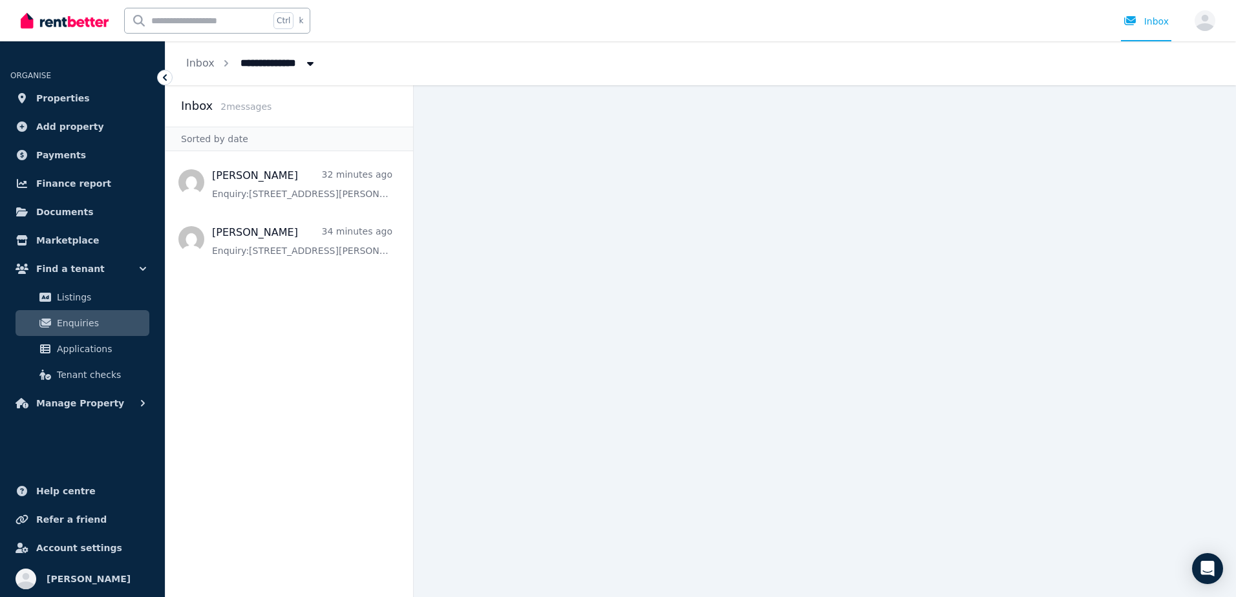
click at [79, 324] on span "Enquiries" at bounding box center [100, 323] width 87 height 16
click at [56, 318] on link "Enquiries" at bounding box center [83, 323] width 134 height 26
click at [753, 597] on html "**********" at bounding box center [618, 298] width 1236 height 597
